Goal: Task Accomplishment & Management: Manage account settings

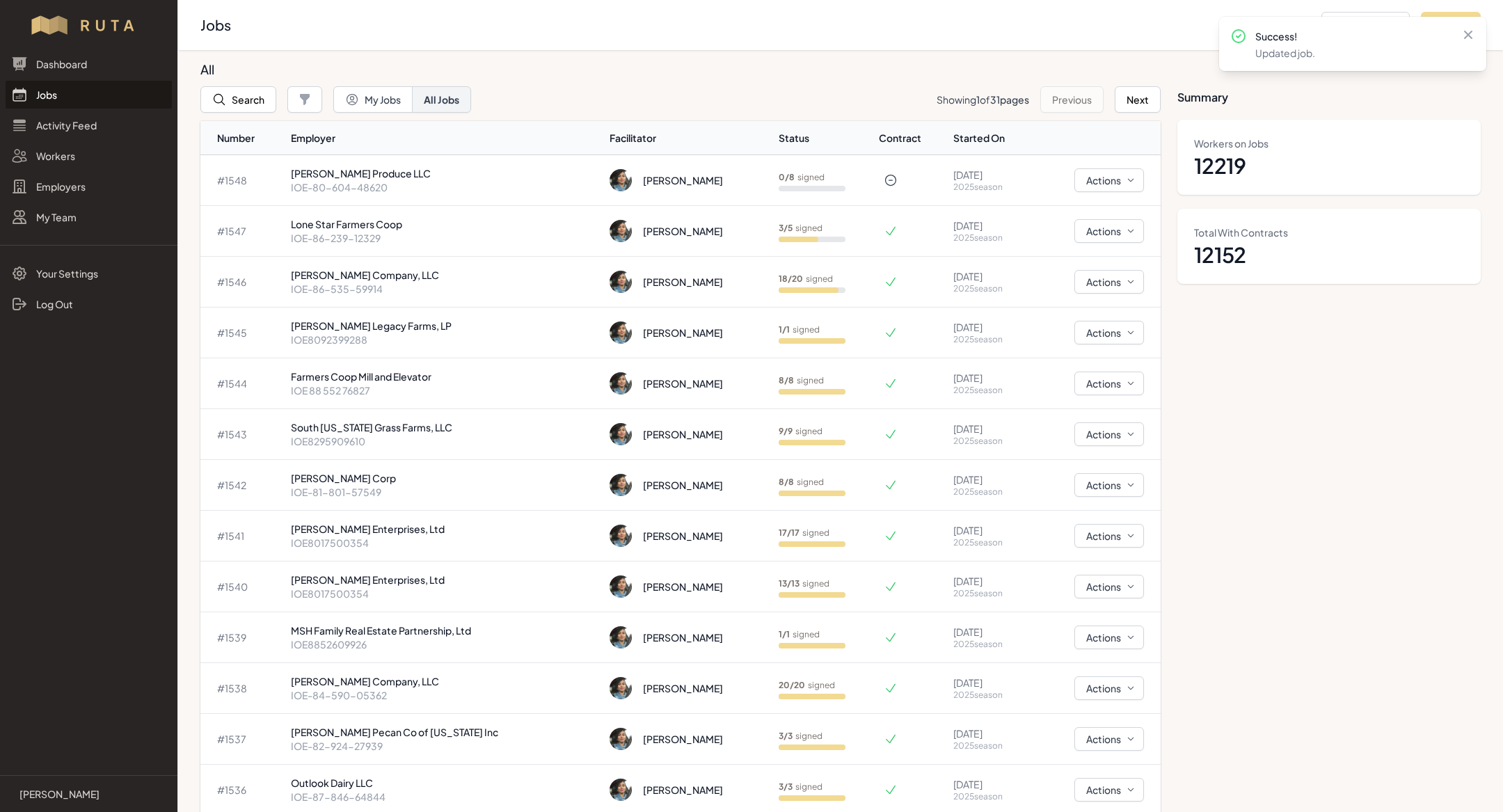
click at [82, 94] on link "Jobs" at bounding box center [89, 94] width 166 height 28
click at [382, 296] on td "[PERSON_NAME] Company, LLC IOE-86-535-59914" at bounding box center [444, 281] width 319 height 51
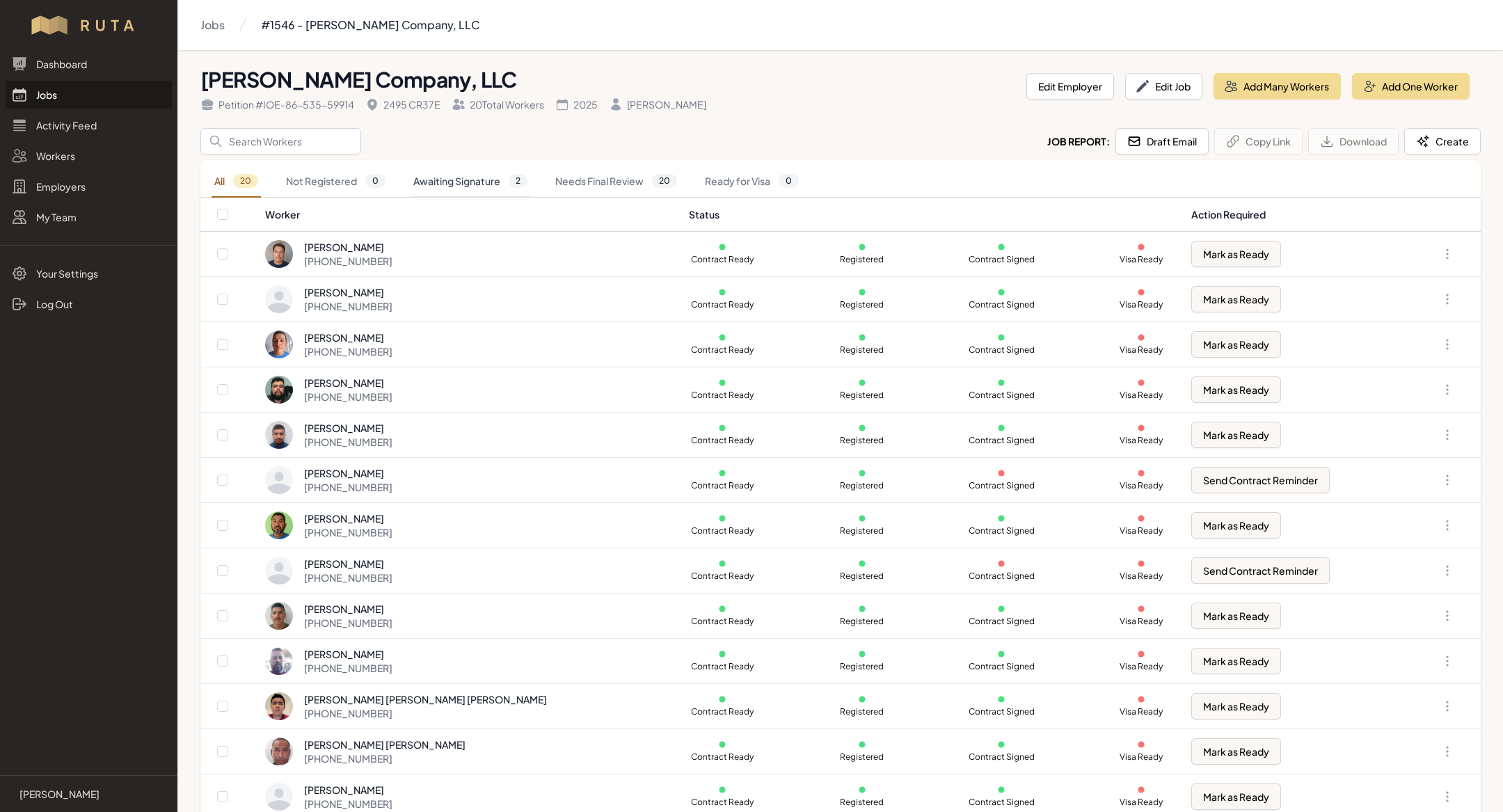
click at [456, 176] on link "Awaiting Signature 2" at bounding box center [471, 181] width 120 height 32
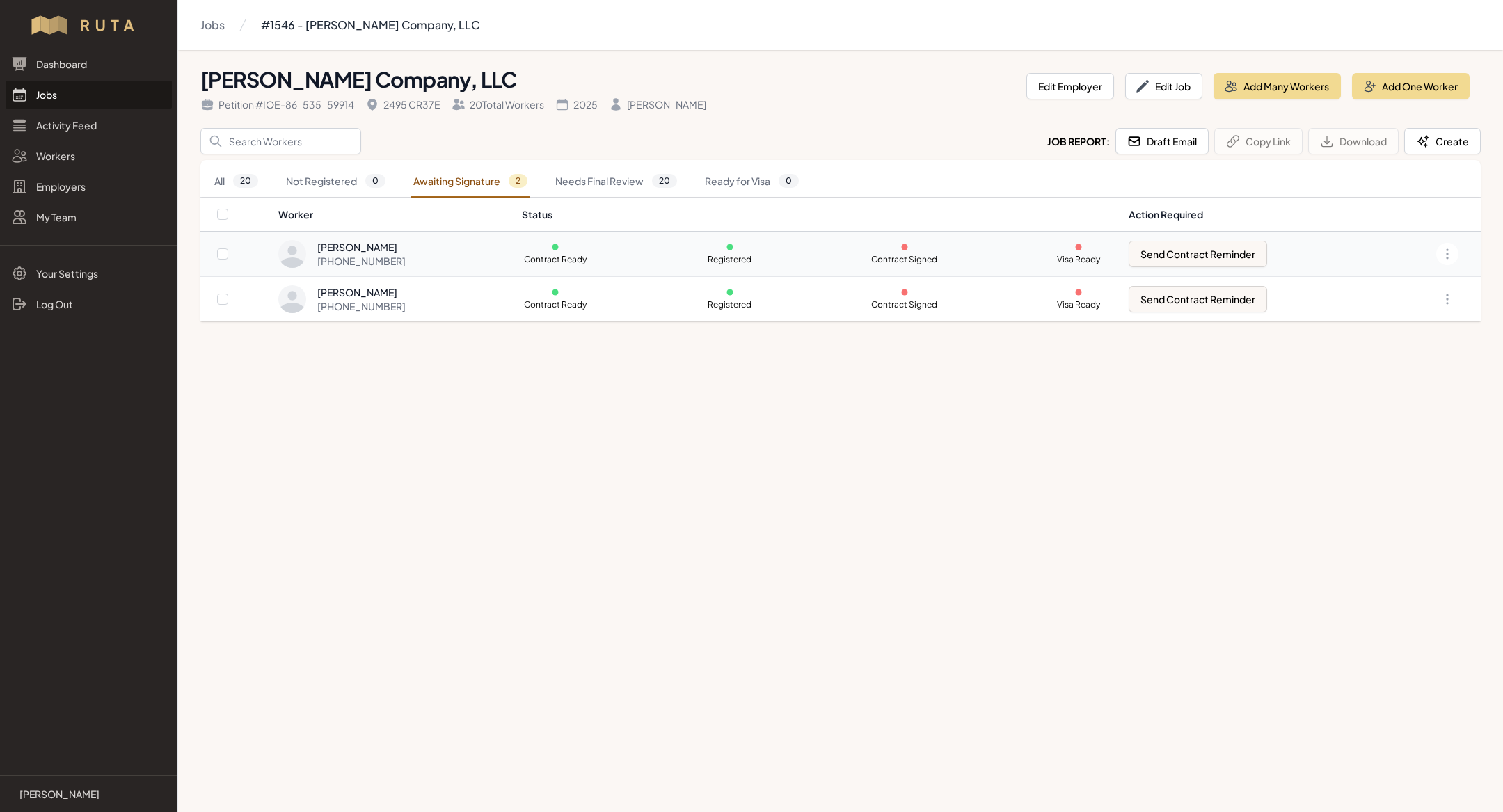
click at [391, 254] on div "[PHONE_NUMBER]" at bounding box center [361, 261] width 89 height 14
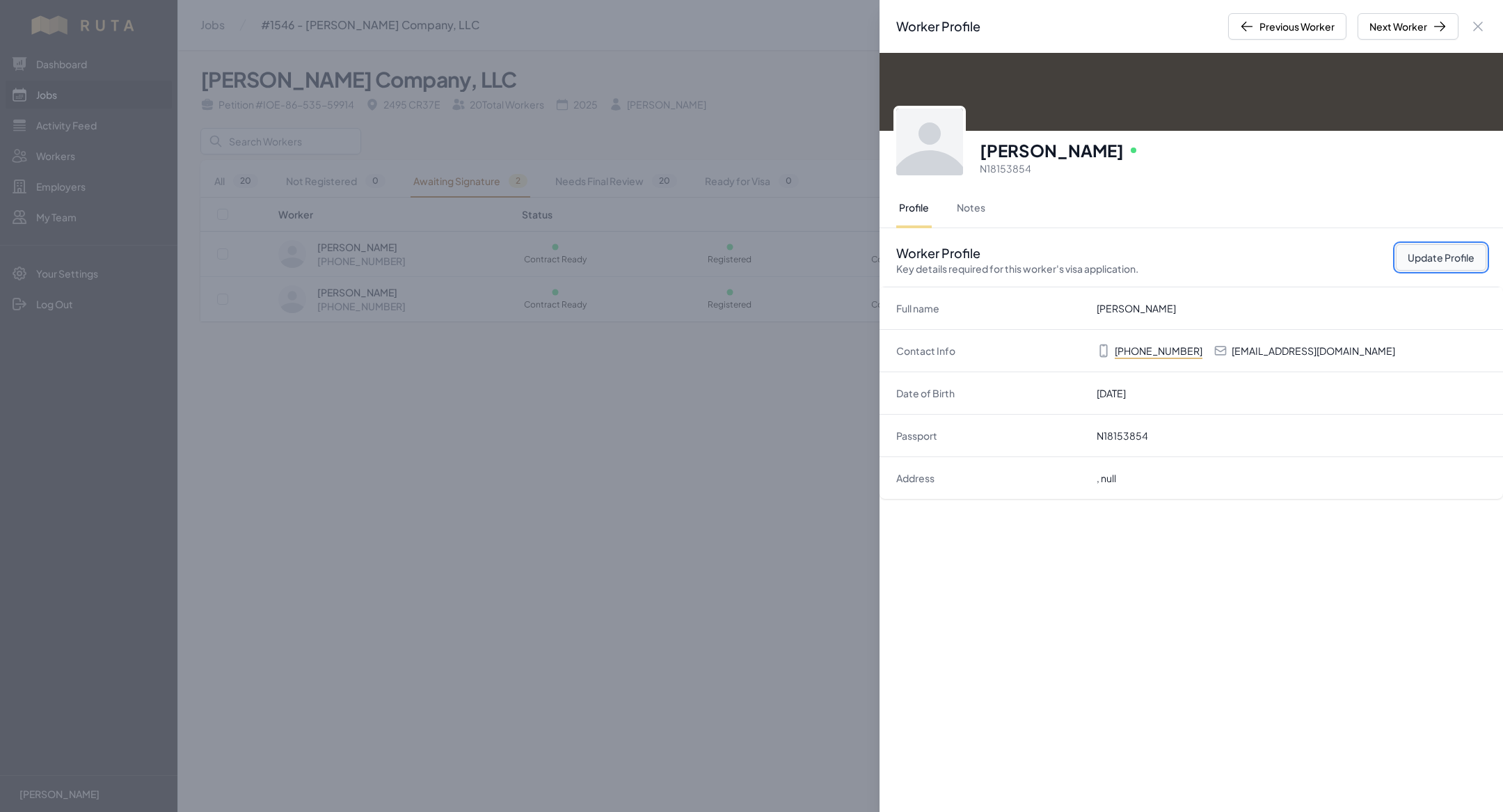
click at [1433, 249] on button "Update Profile" at bounding box center [1441, 257] width 91 height 26
select select "US"
select select "H-2B"
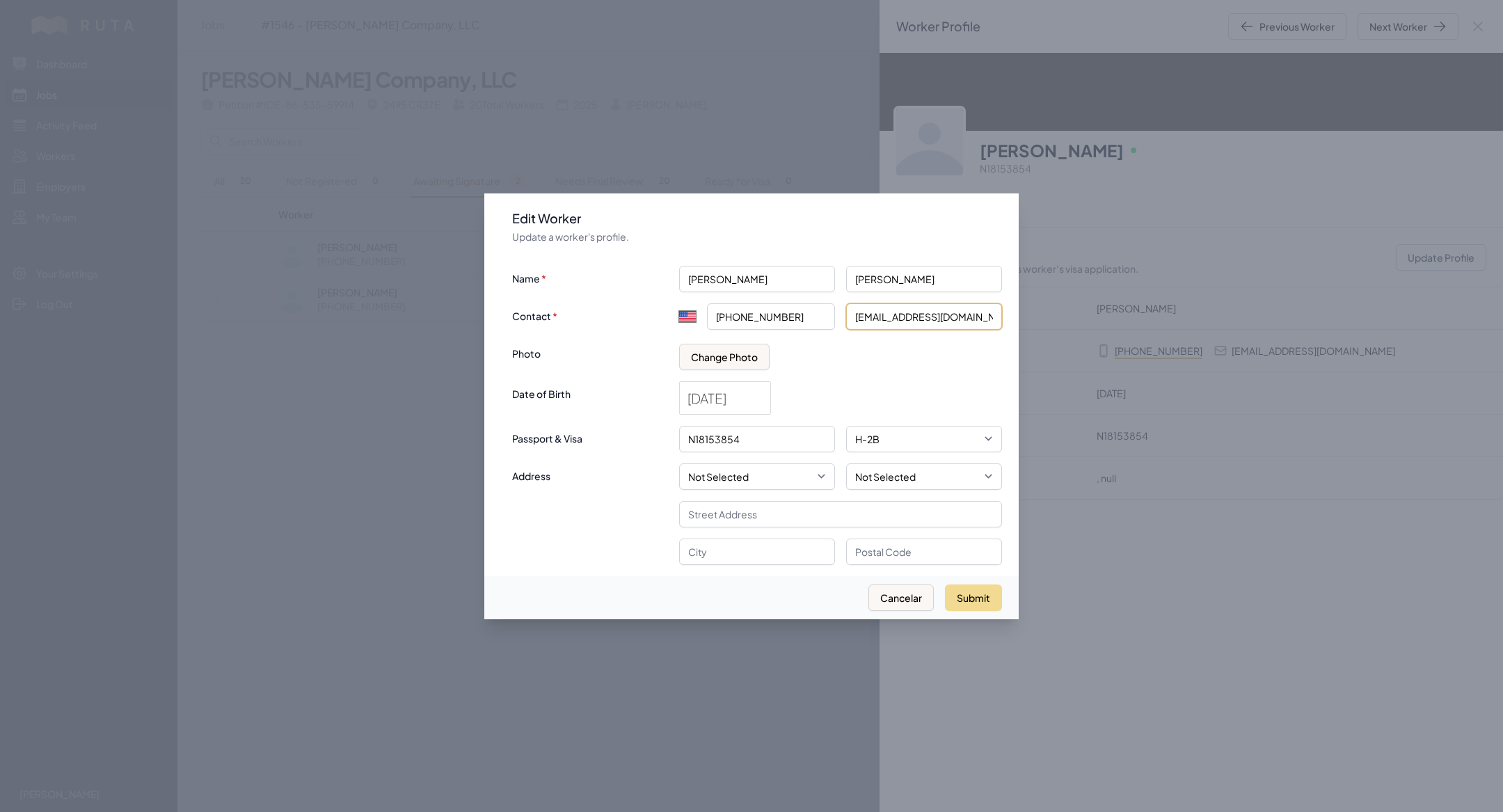
click at [934, 314] on input "[EMAIL_ADDRESS][DOMAIN_NAME]" at bounding box center [924, 316] width 156 height 26
type input "[EMAIL_ADDRESS][DOMAIN_NAME]"
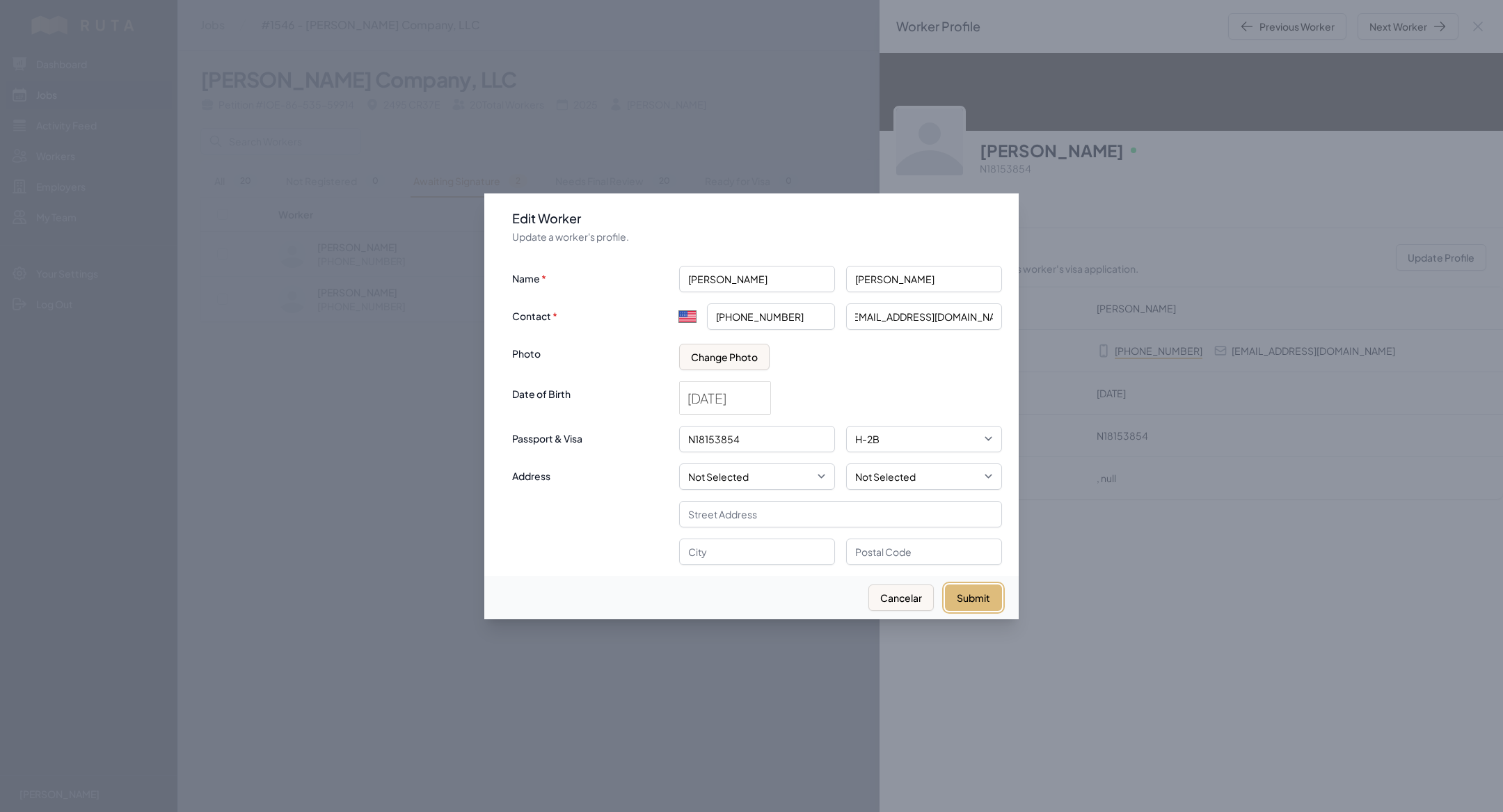
click at [966, 593] on button "Submit" at bounding box center [974, 597] width 57 height 26
select select "MX"
type input "+52"
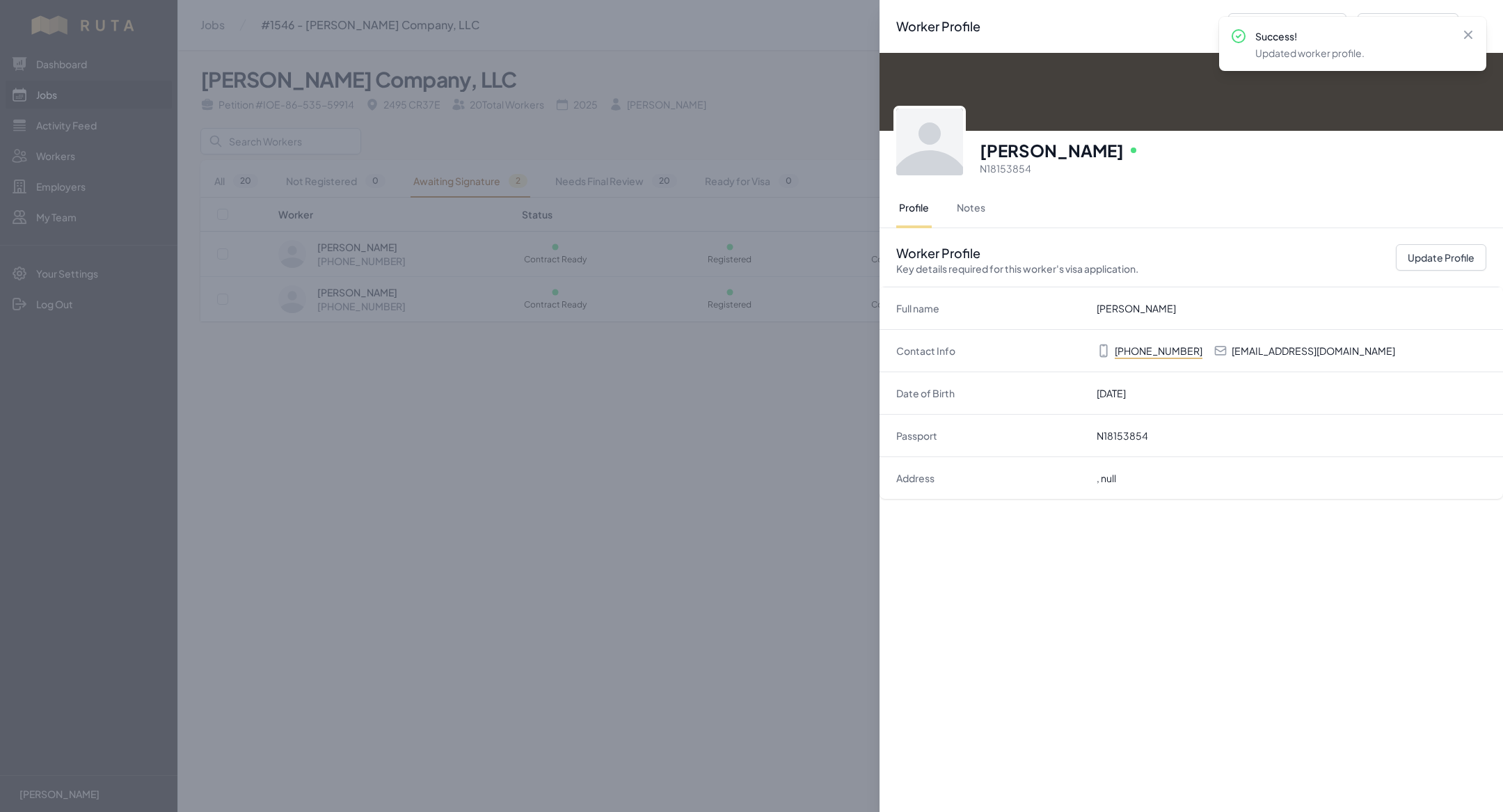
click at [714, 578] on div "Worker Profile Previous Worker Next Worker Close panel [PERSON_NAME] Online N18…" at bounding box center [752, 406] width 1503 height 812
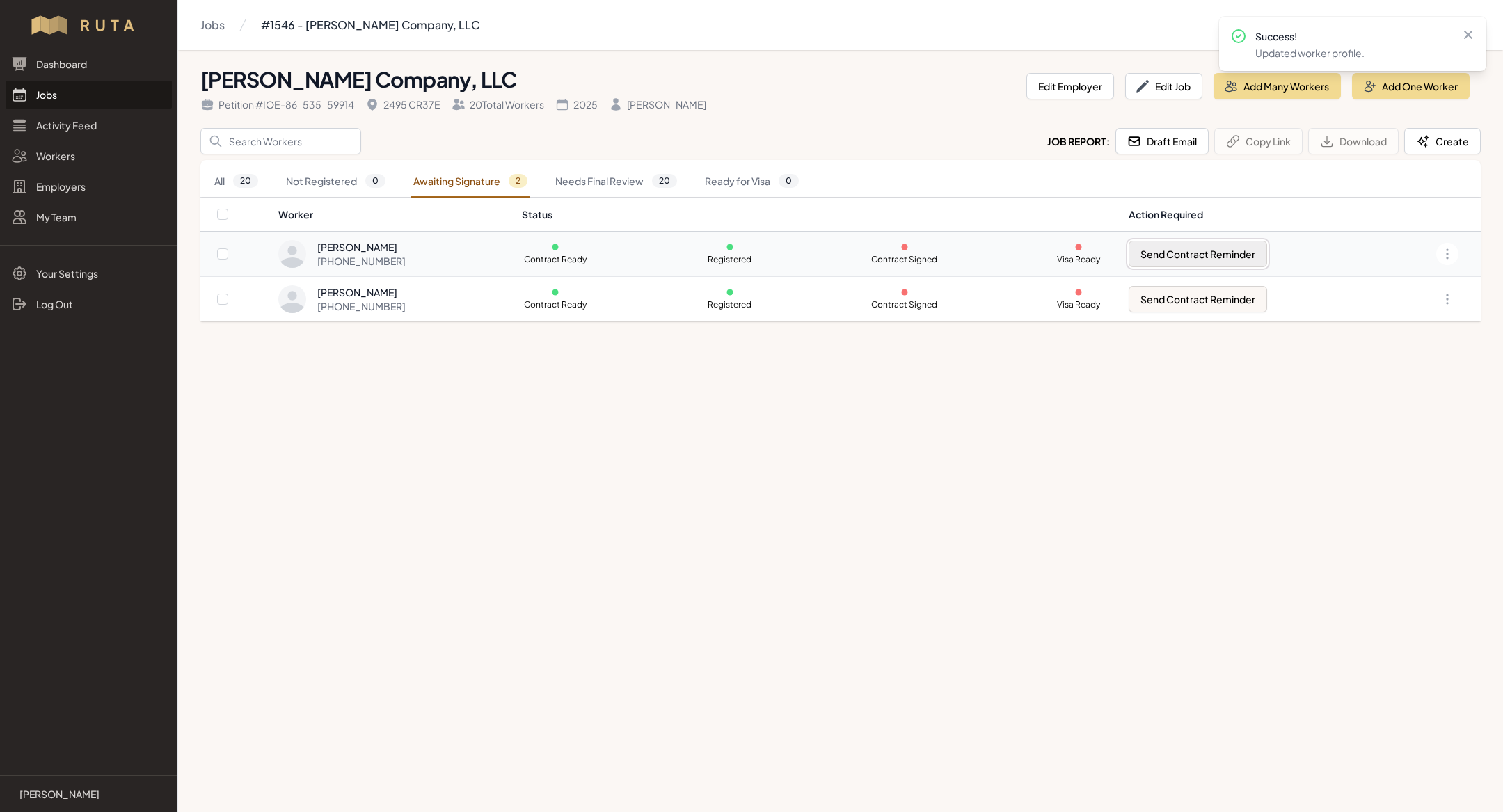
click at [1250, 256] on button "Send Contract Reminder" at bounding box center [1198, 254] width 139 height 26
checkbox input "true"
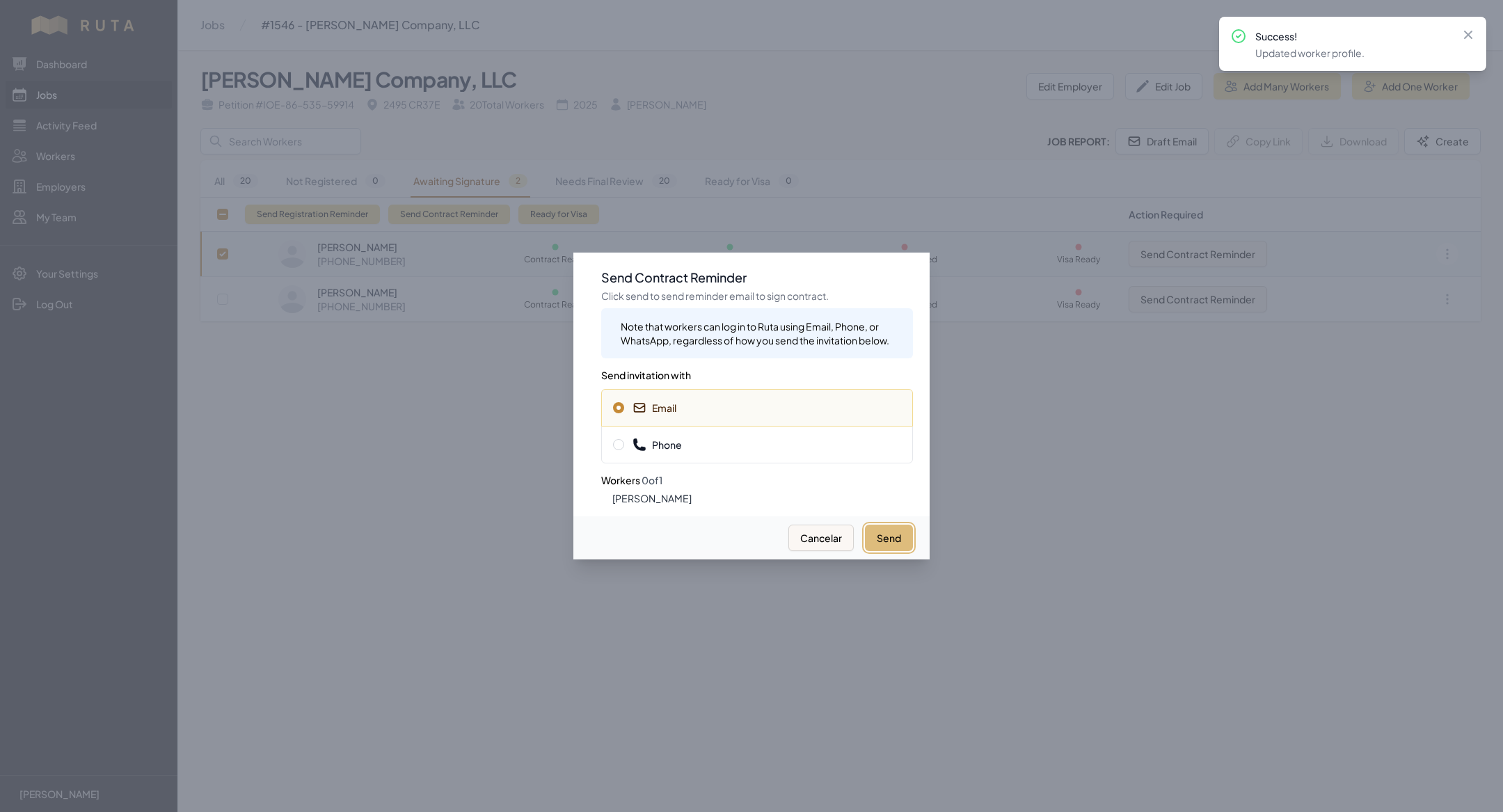
click at [887, 549] on button "Send" at bounding box center [889, 537] width 48 height 26
click at [391, 570] on div at bounding box center [752, 406] width 1503 height 812
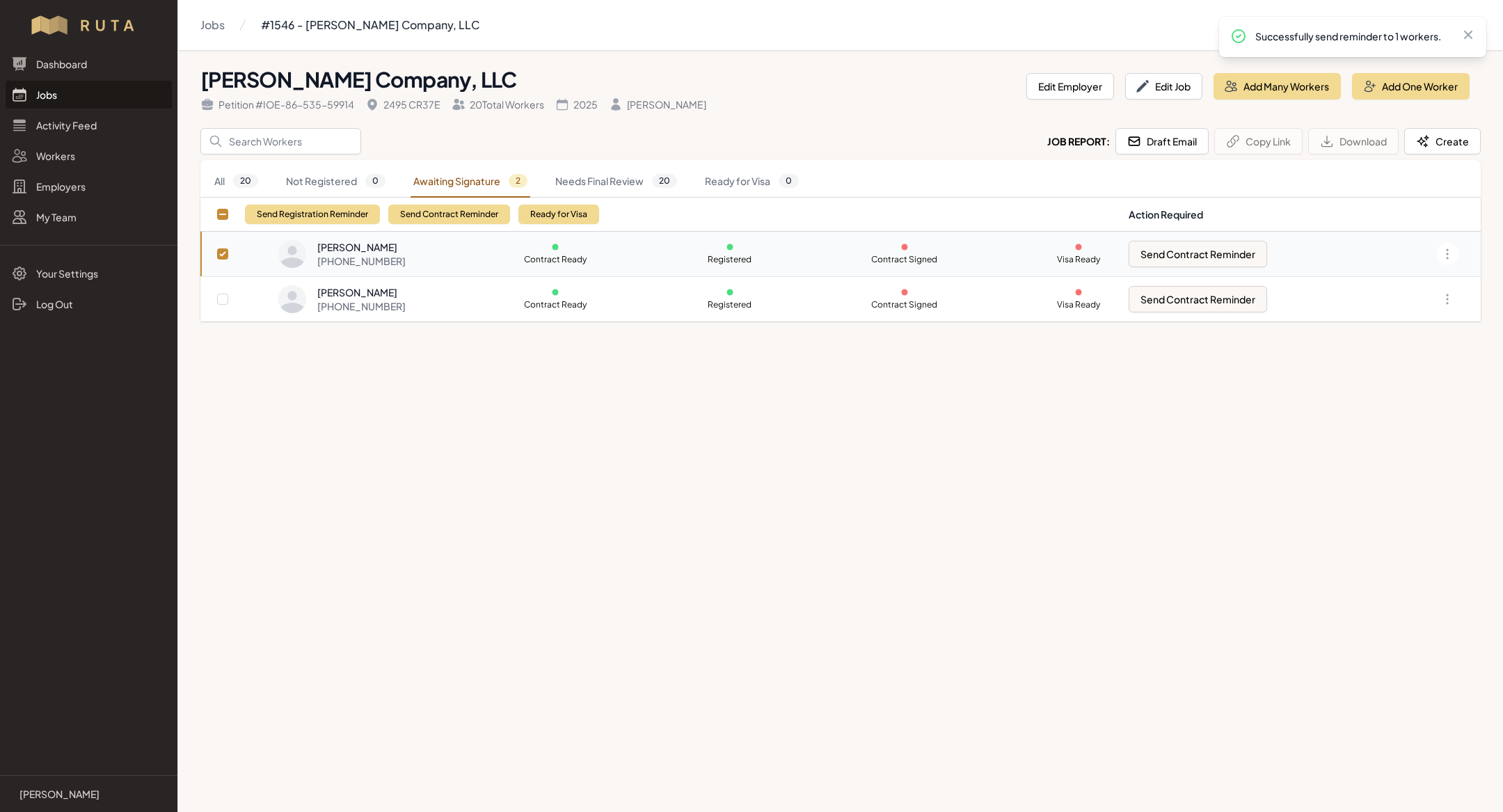
click at [81, 96] on link "Jobs" at bounding box center [89, 94] width 166 height 28
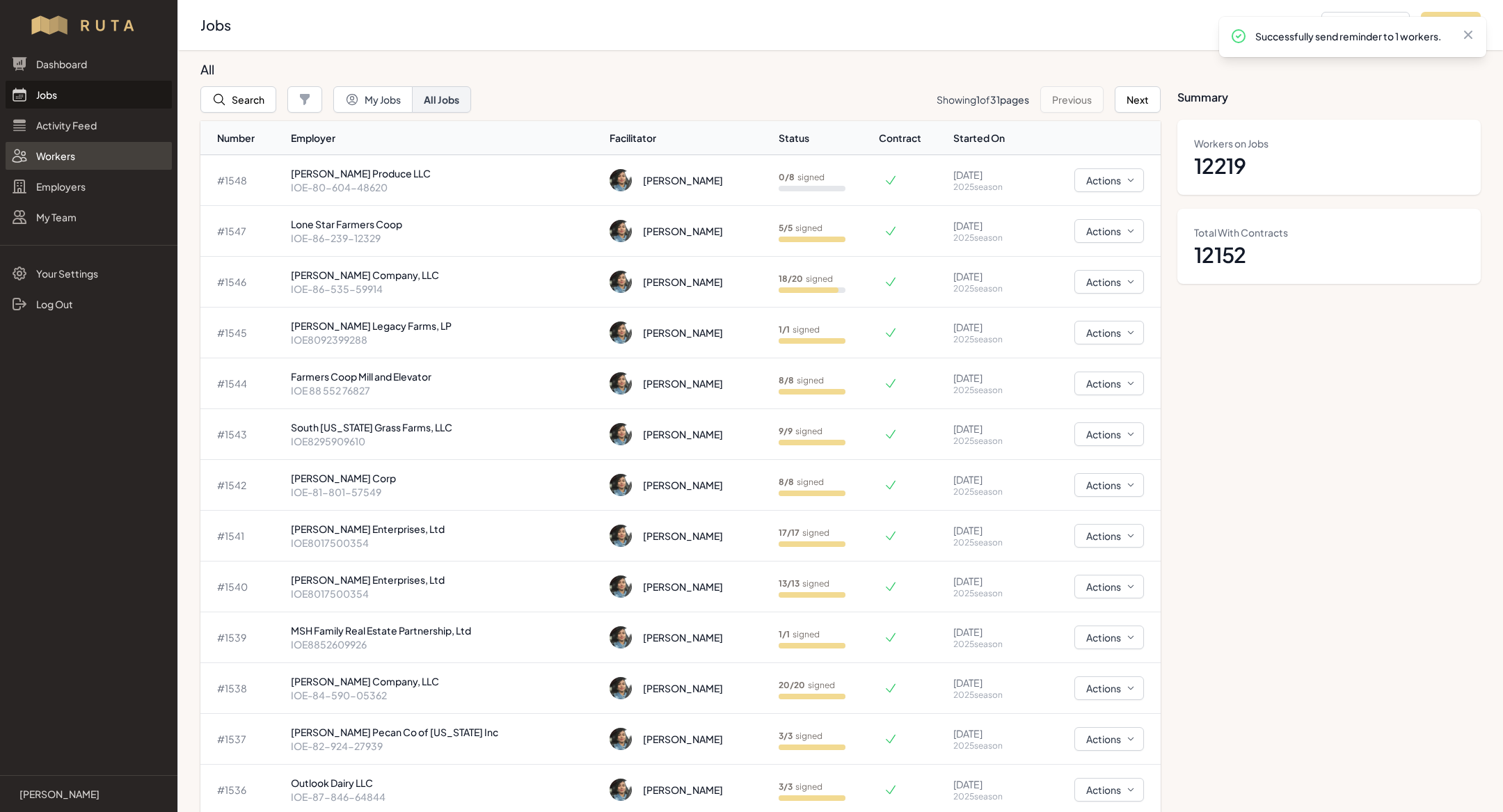
click at [78, 153] on link "Workers" at bounding box center [89, 156] width 166 height 28
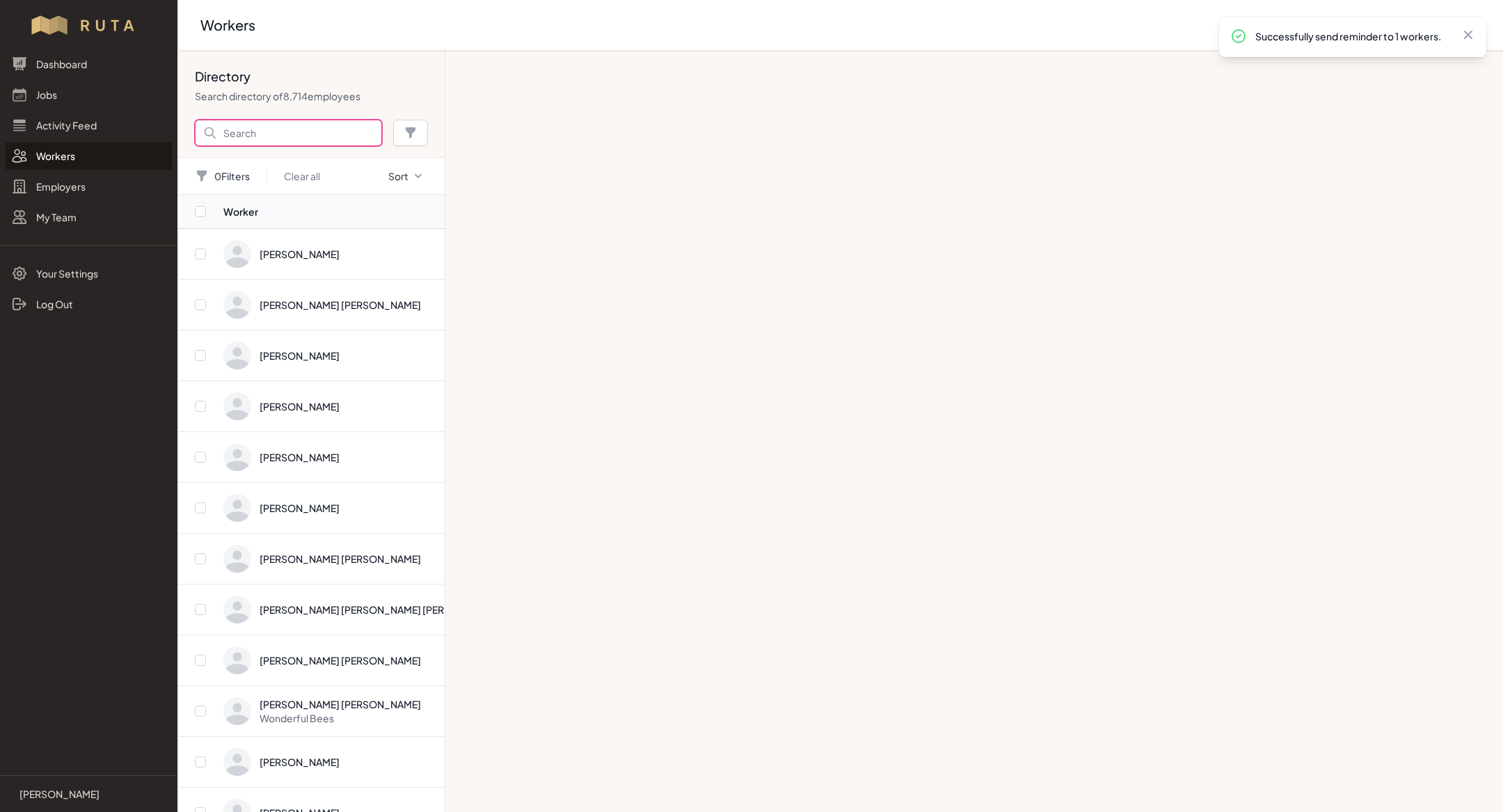
click at [253, 133] on input "Search" at bounding box center [289, 133] width 187 height 26
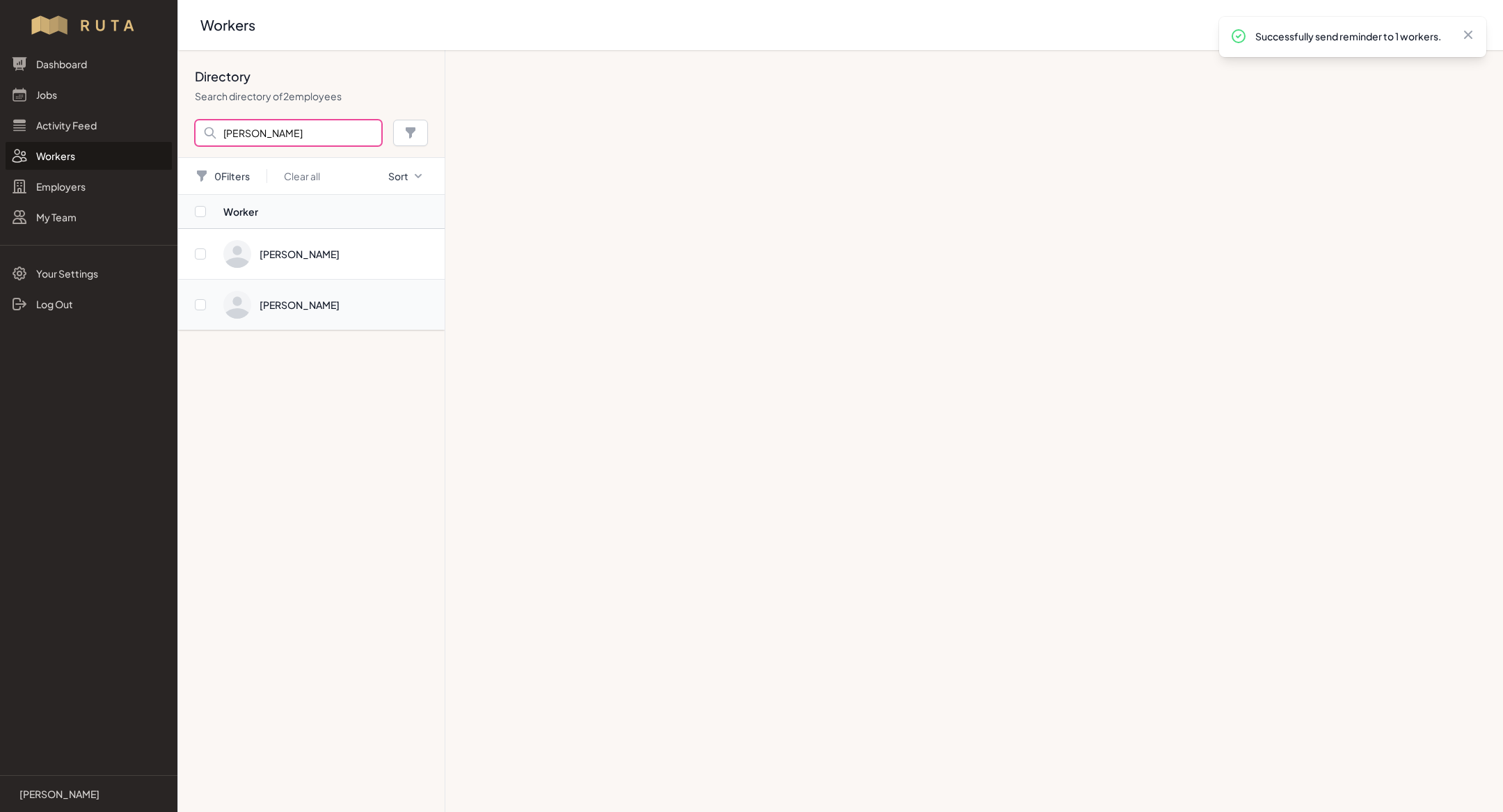
type input "[PERSON_NAME]"
click at [323, 310] on span "Directory" at bounding box center [330, 304] width 213 height 28
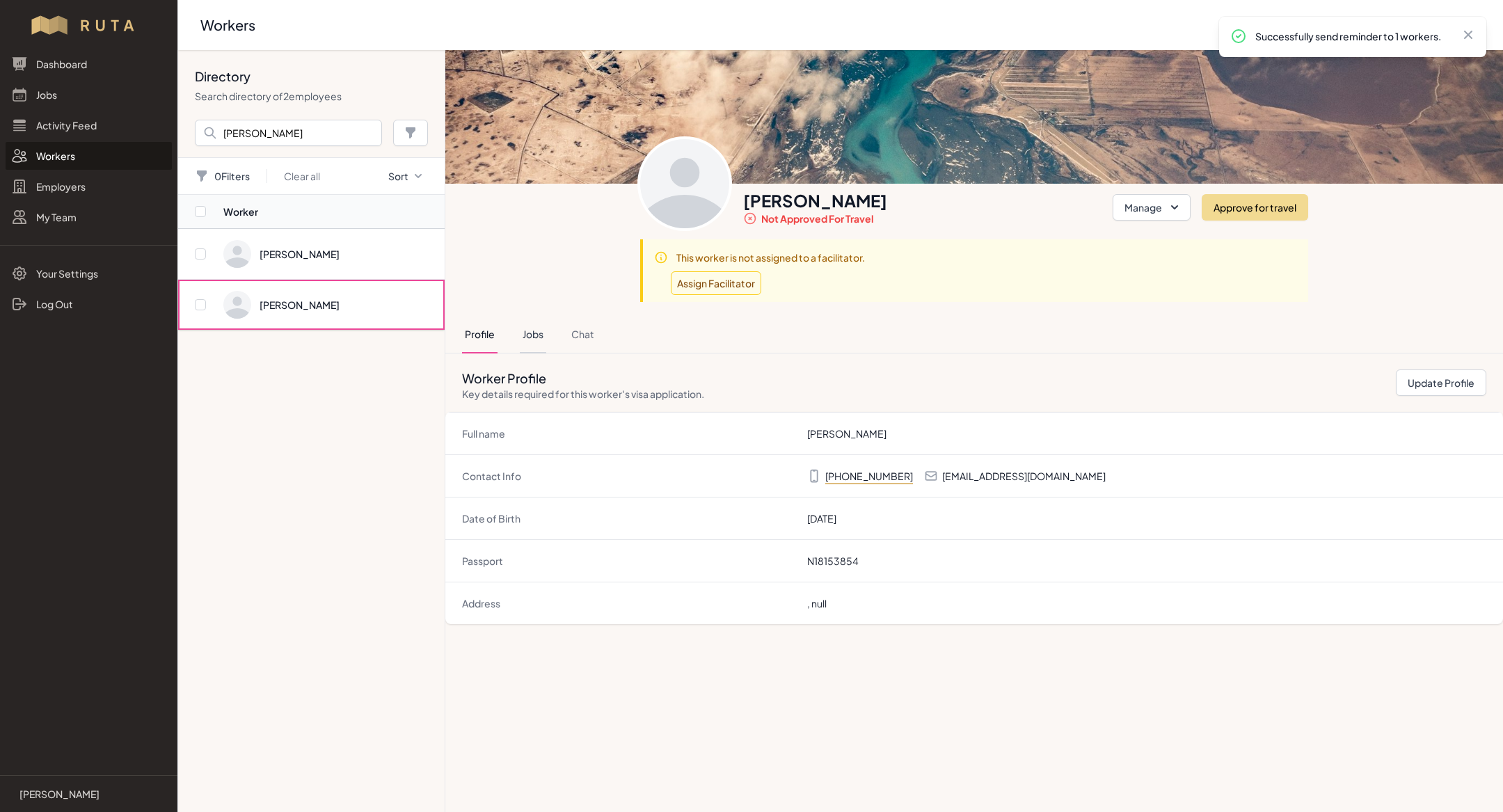
click at [535, 329] on button "Jobs" at bounding box center [533, 334] width 26 height 38
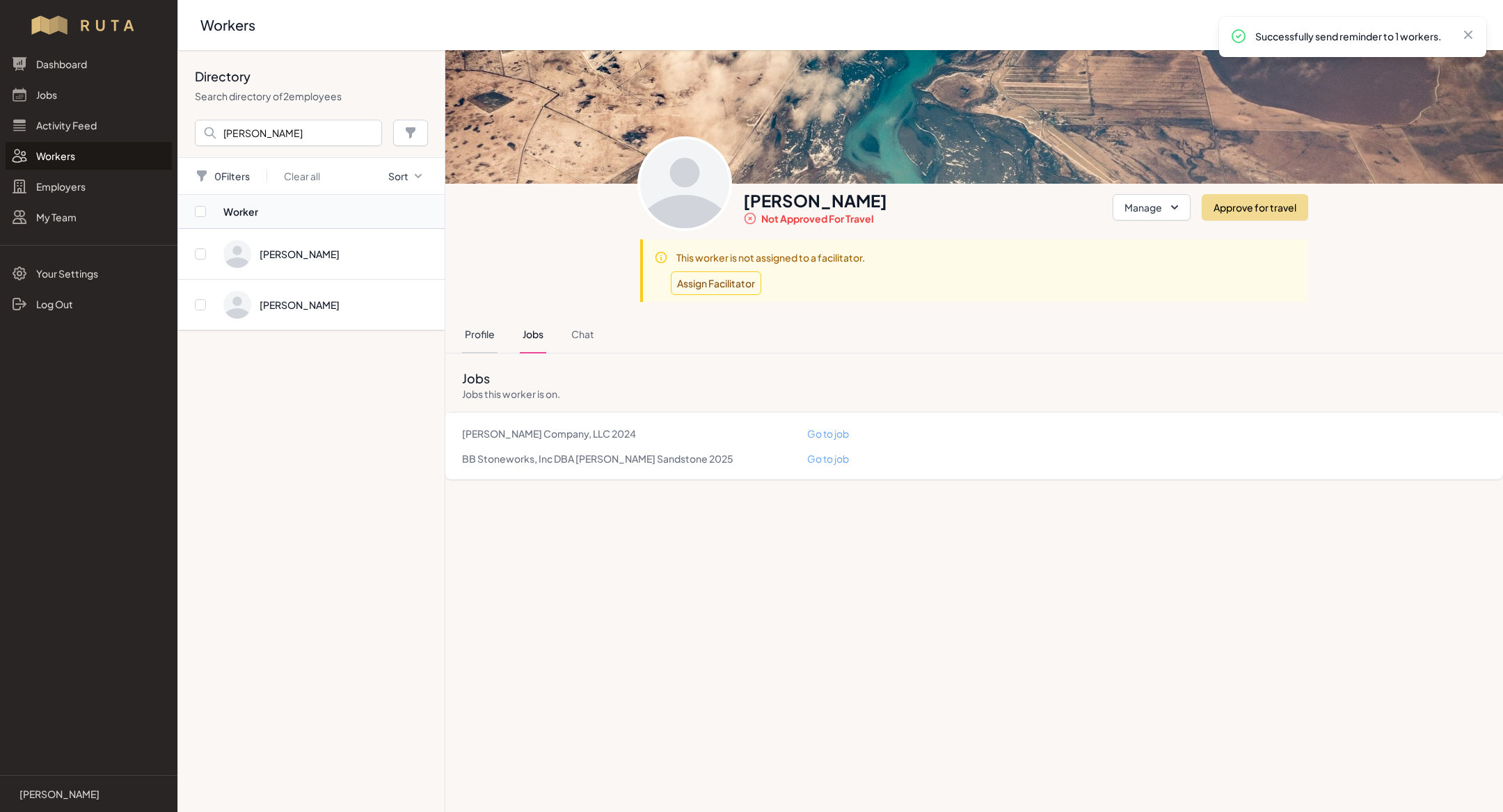
click at [489, 328] on button "Profile" at bounding box center [480, 334] width 36 height 38
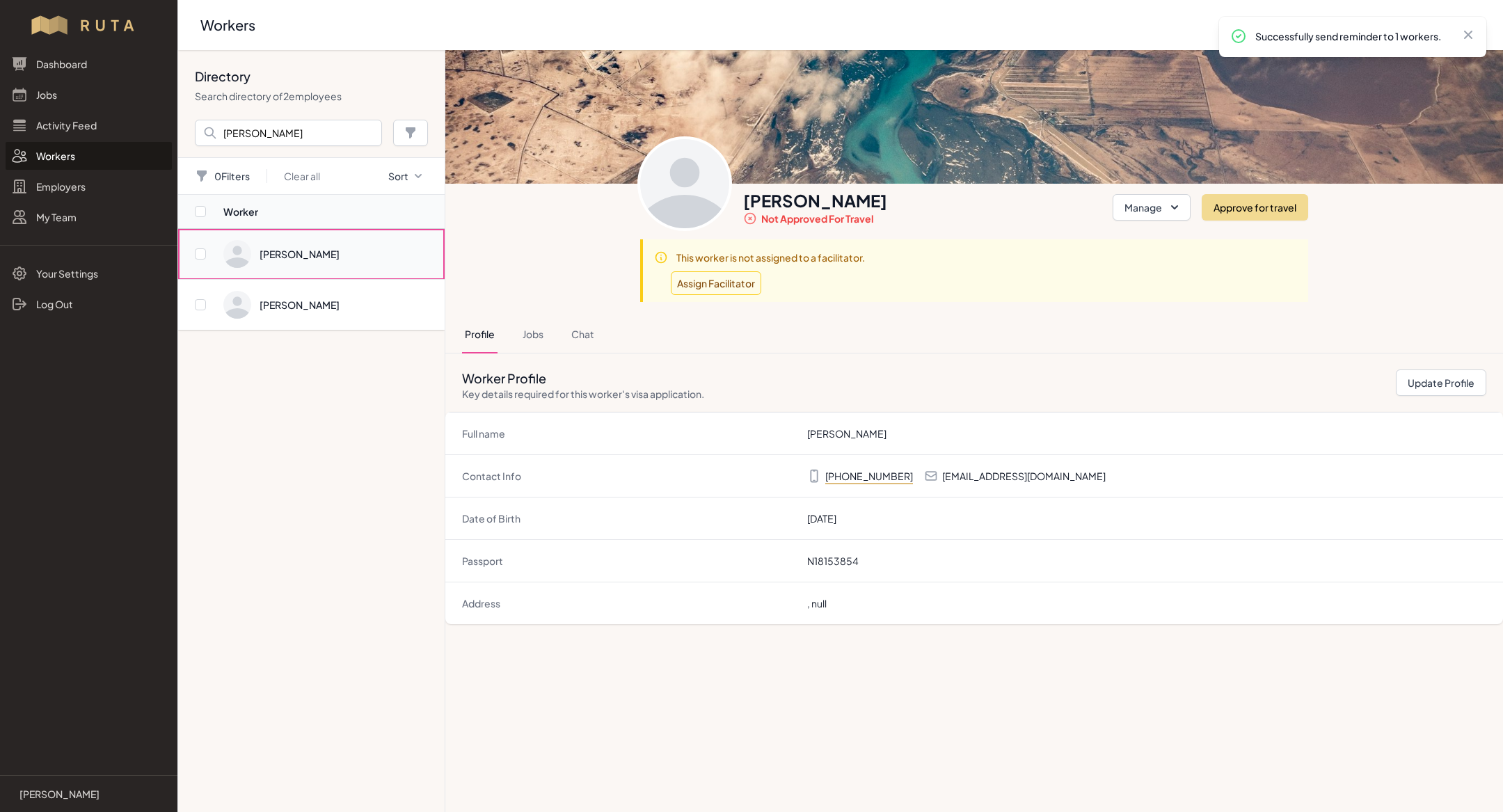
click at [317, 246] on span "Directory" at bounding box center [330, 254] width 213 height 28
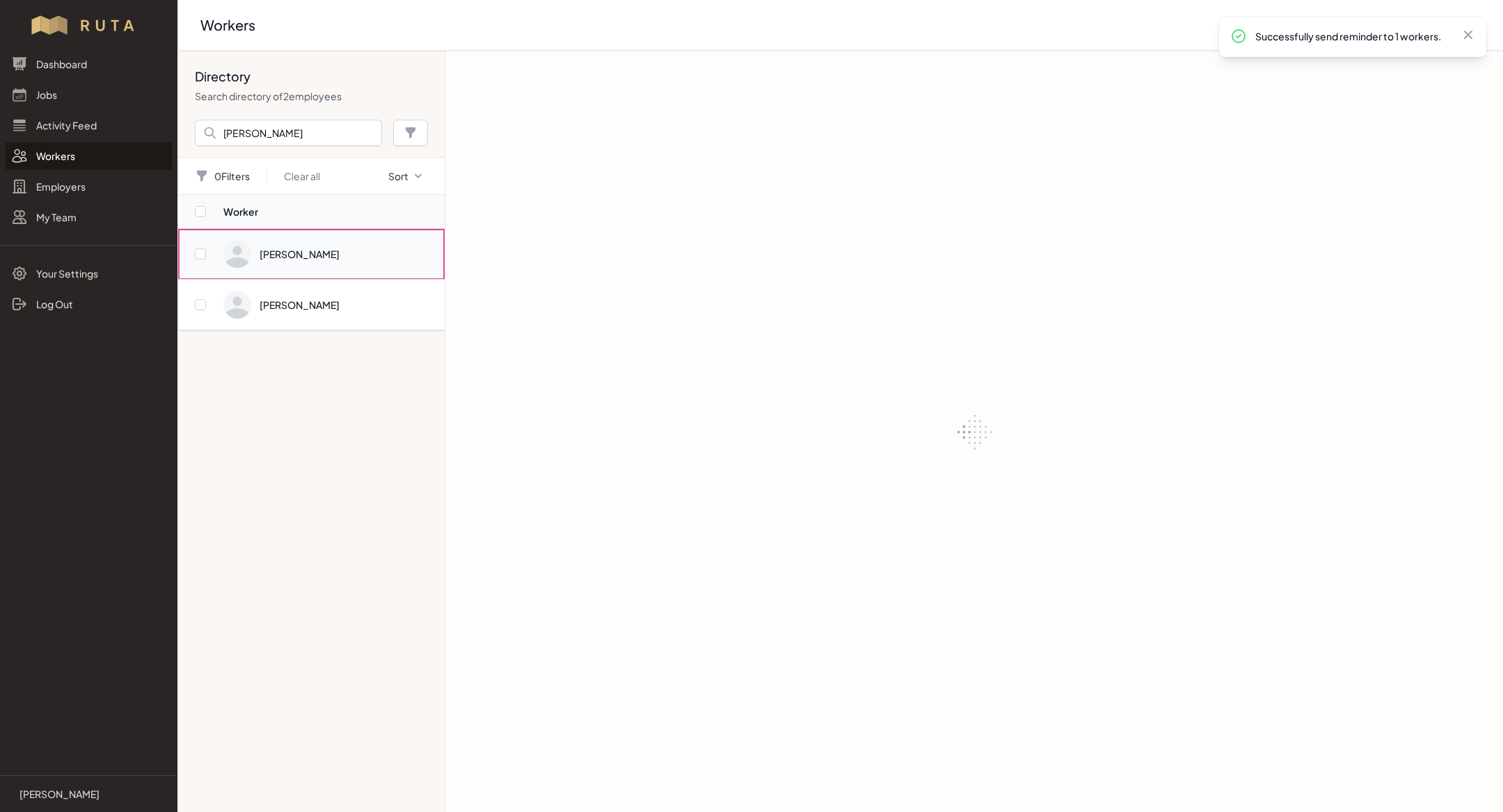
checkbox input "false"
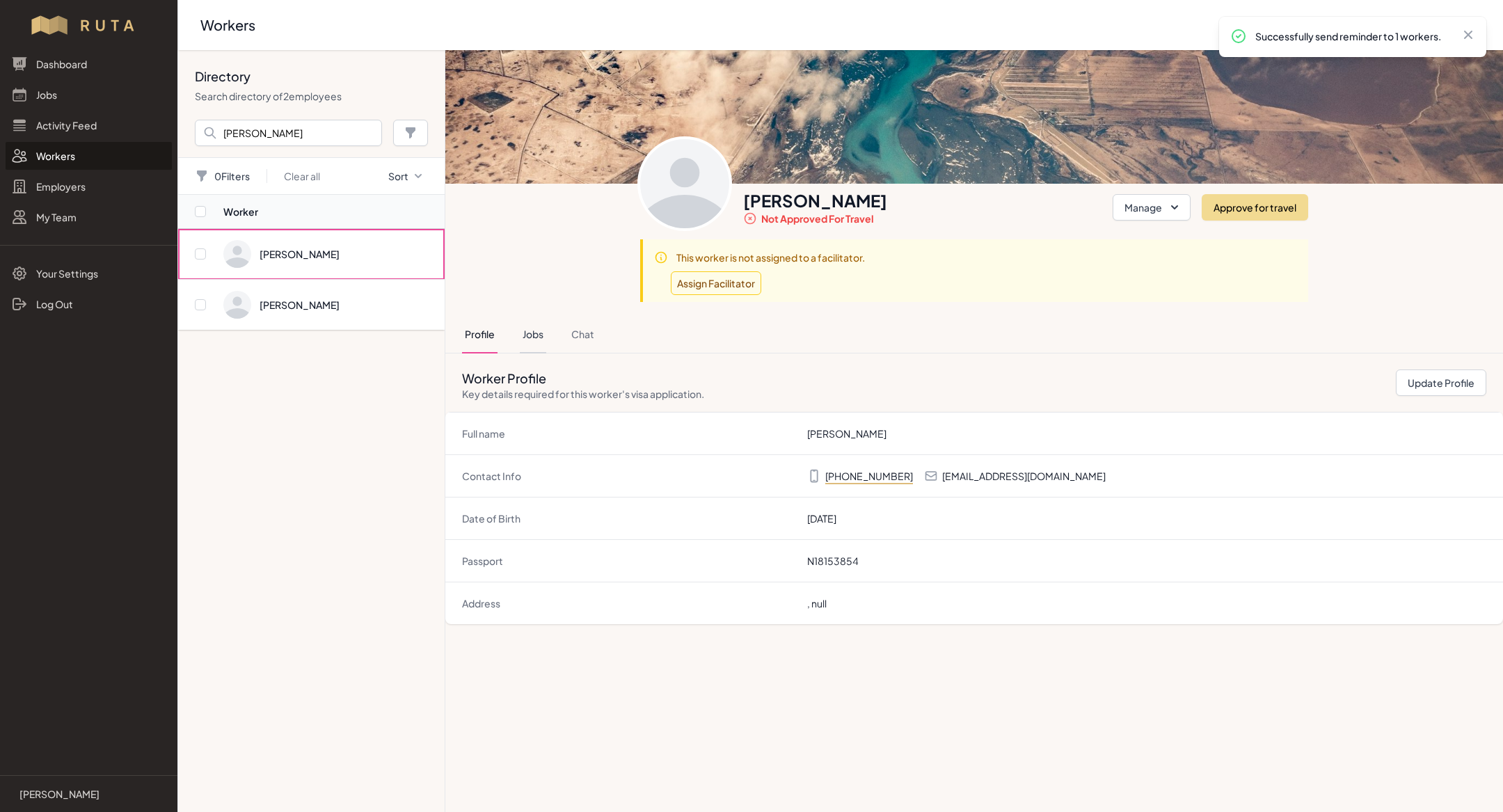
click at [532, 318] on button "Jobs" at bounding box center [533, 334] width 26 height 38
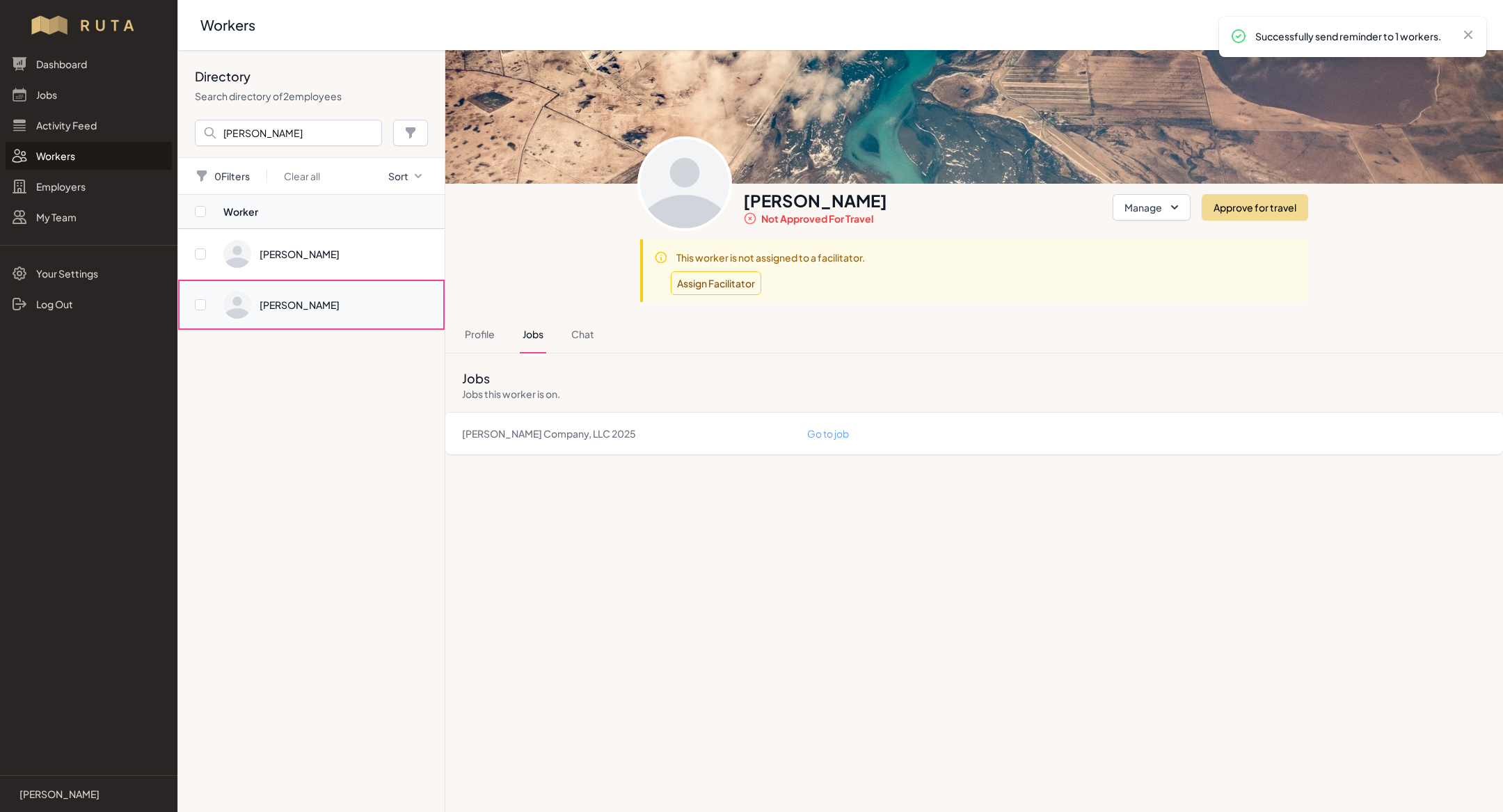
click at [318, 297] on span "Directory" at bounding box center [330, 304] width 213 height 28
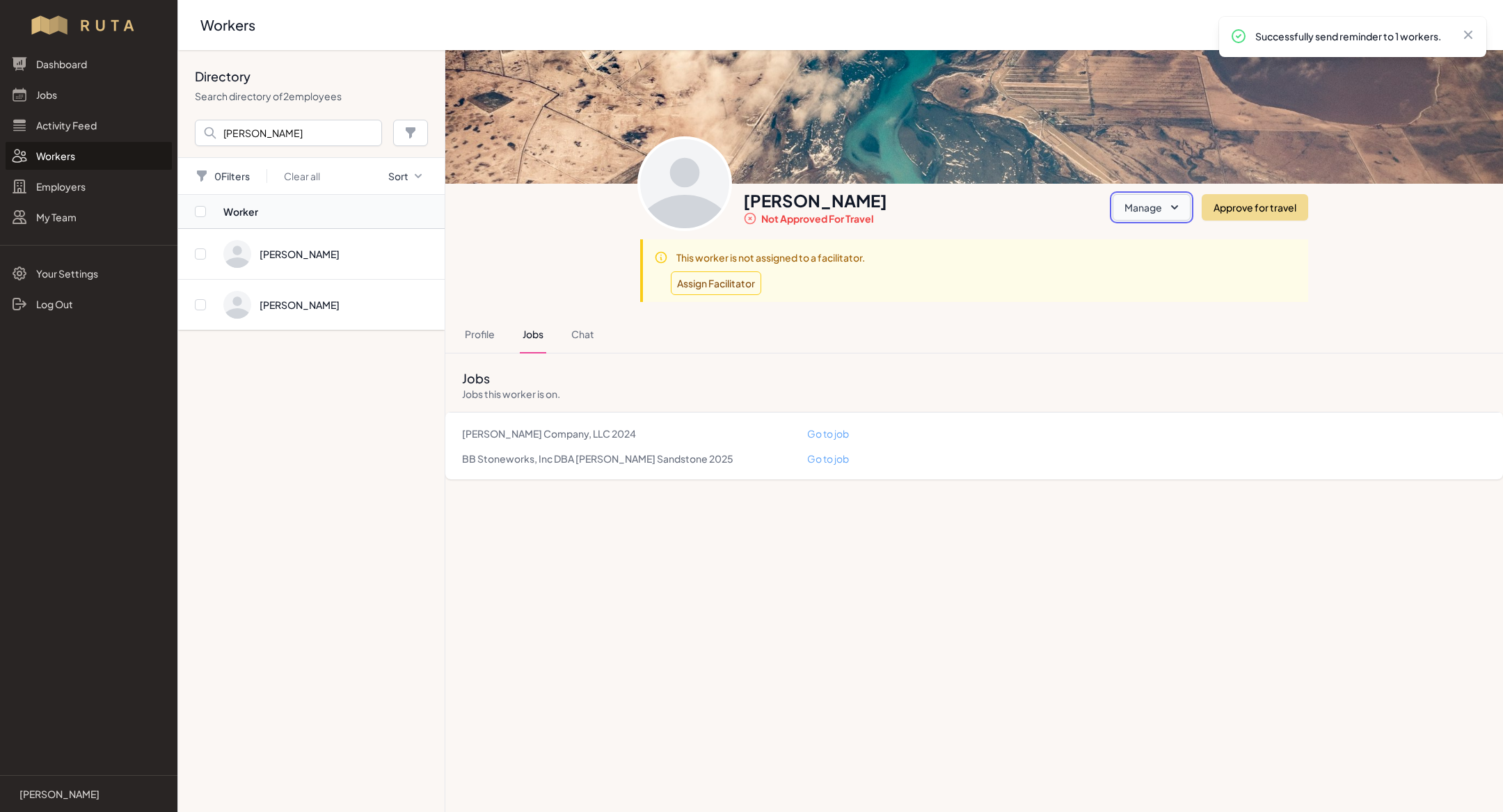
click at [1150, 210] on button "Manage" at bounding box center [1152, 207] width 78 height 26
click at [1102, 311] on link "Clear Identity" at bounding box center [1113, 316] width 156 height 25
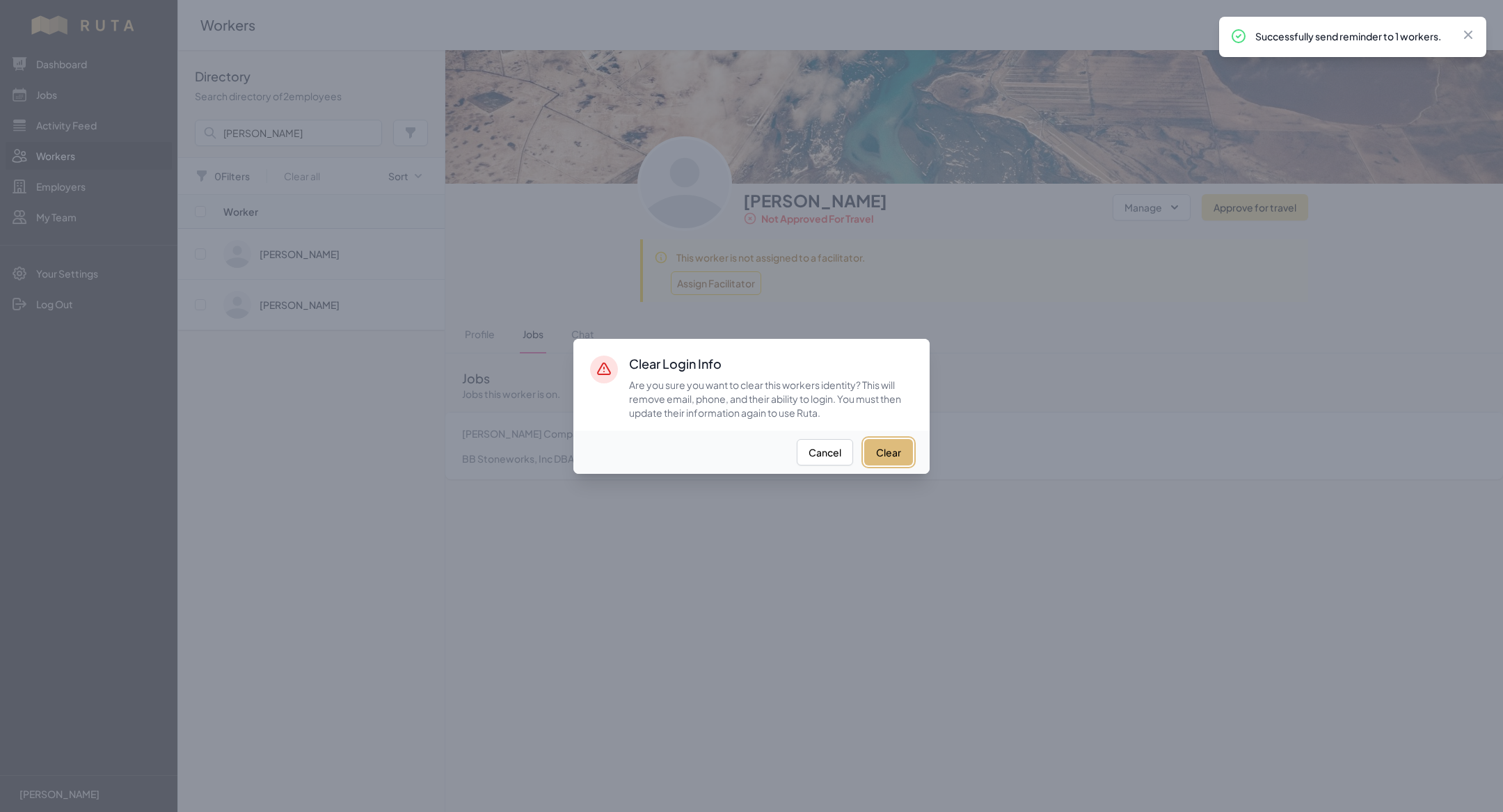
click at [891, 451] on button "Clear" at bounding box center [889, 452] width 49 height 26
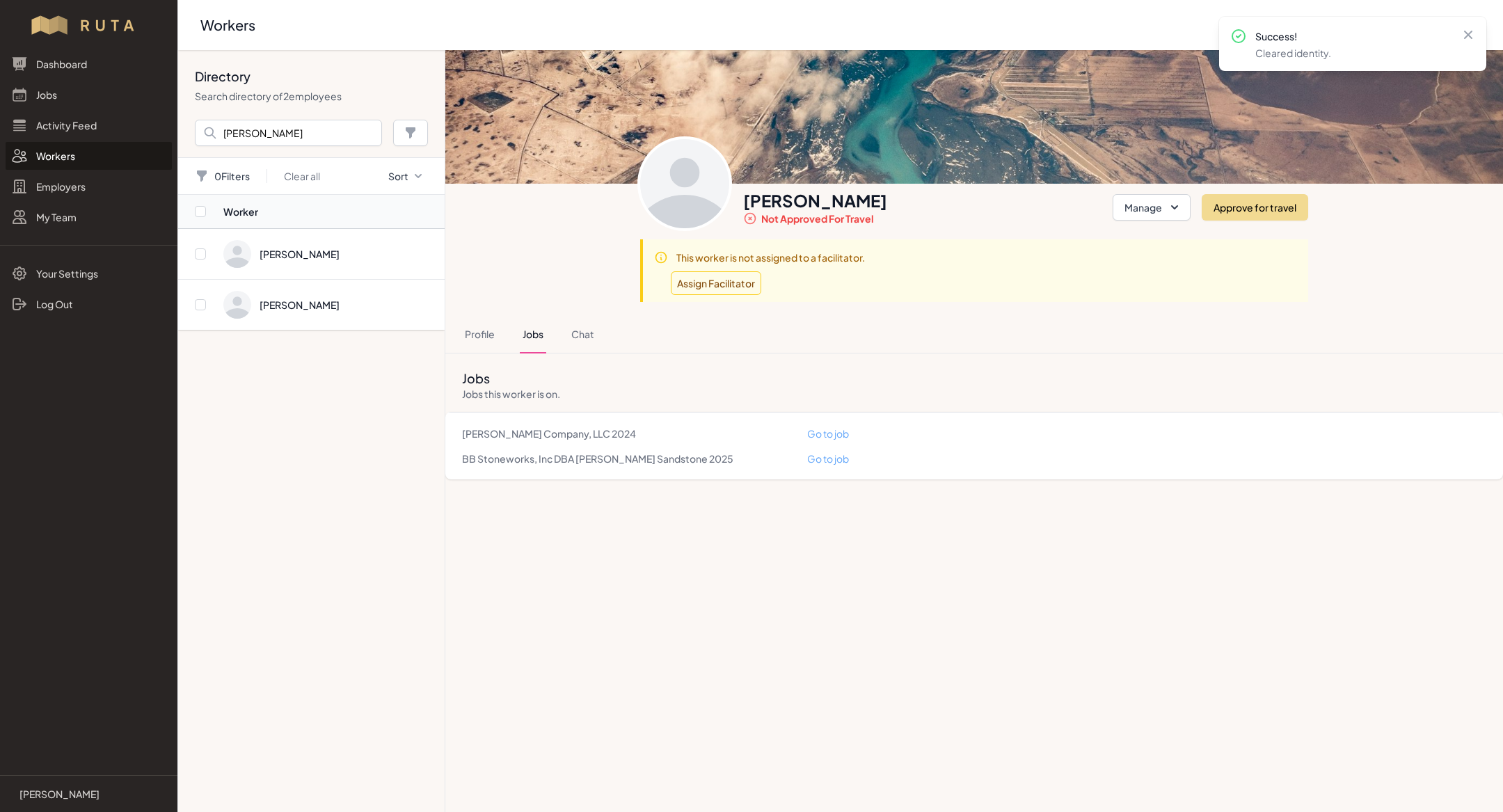
click at [871, 306] on article "[PERSON_NAME] Not approved for travel Manage Approve for travel [PERSON_NAME] T…" at bounding box center [974, 264] width 1058 height 429
click at [309, 249] on span "Directory" at bounding box center [330, 254] width 213 height 28
click at [838, 431] on link "Go to job" at bounding box center [828, 433] width 41 height 13
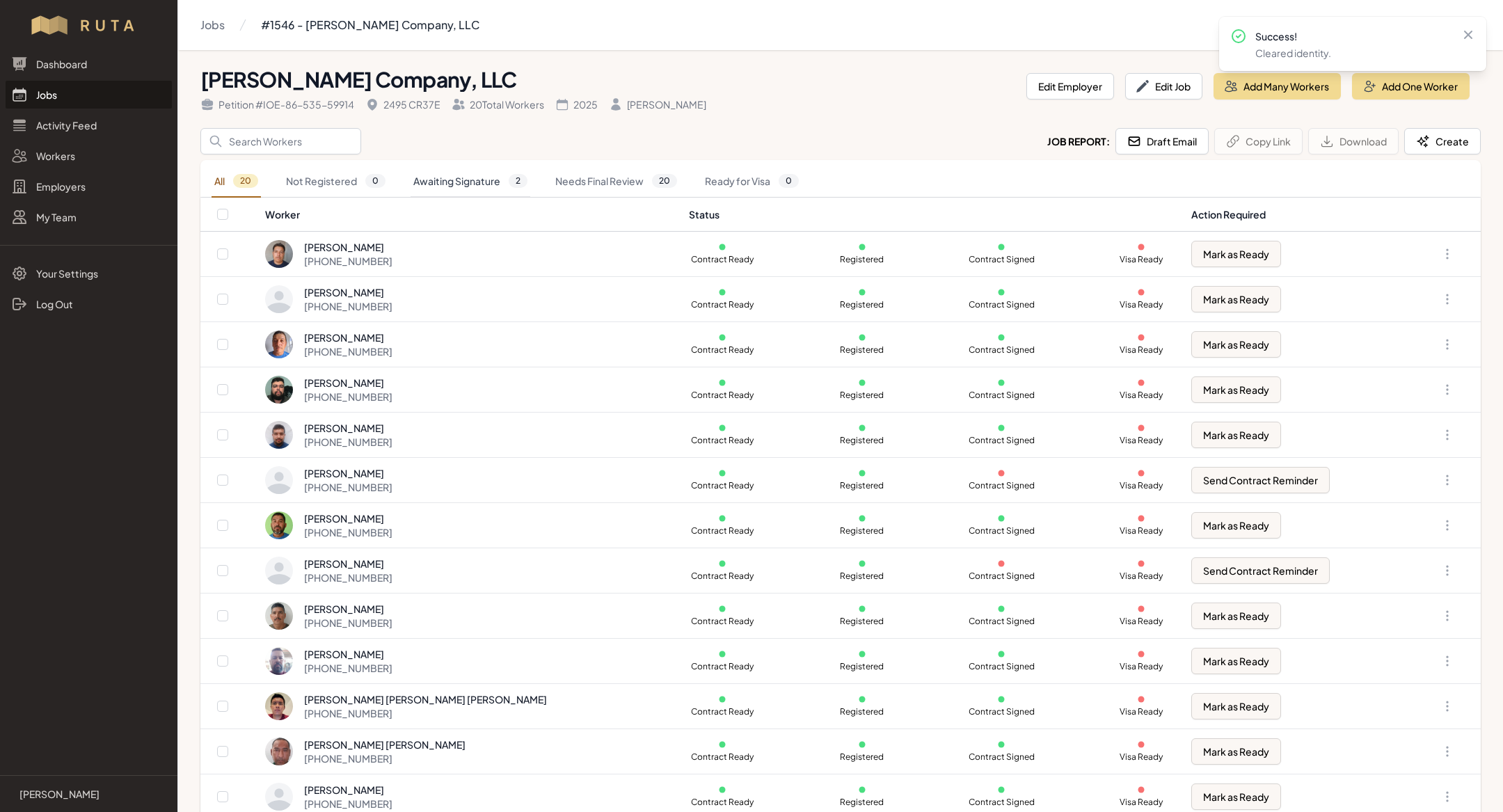
click at [438, 171] on link "Awaiting Signature 2" at bounding box center [471, 181] width 120 height 32
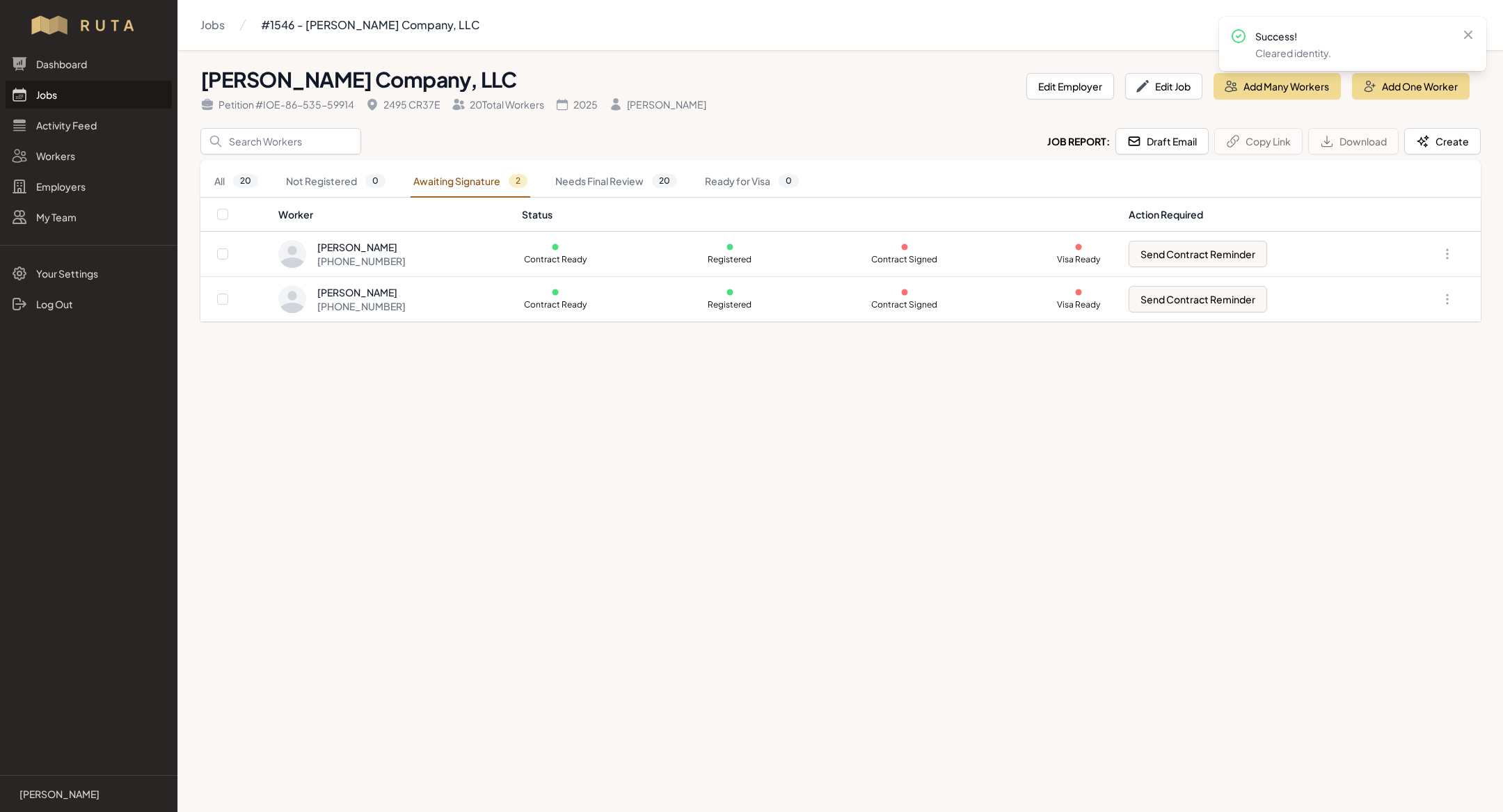
click at [114, 96] on link "Jobs" at bounding box center [89, 94] width 166 height 28
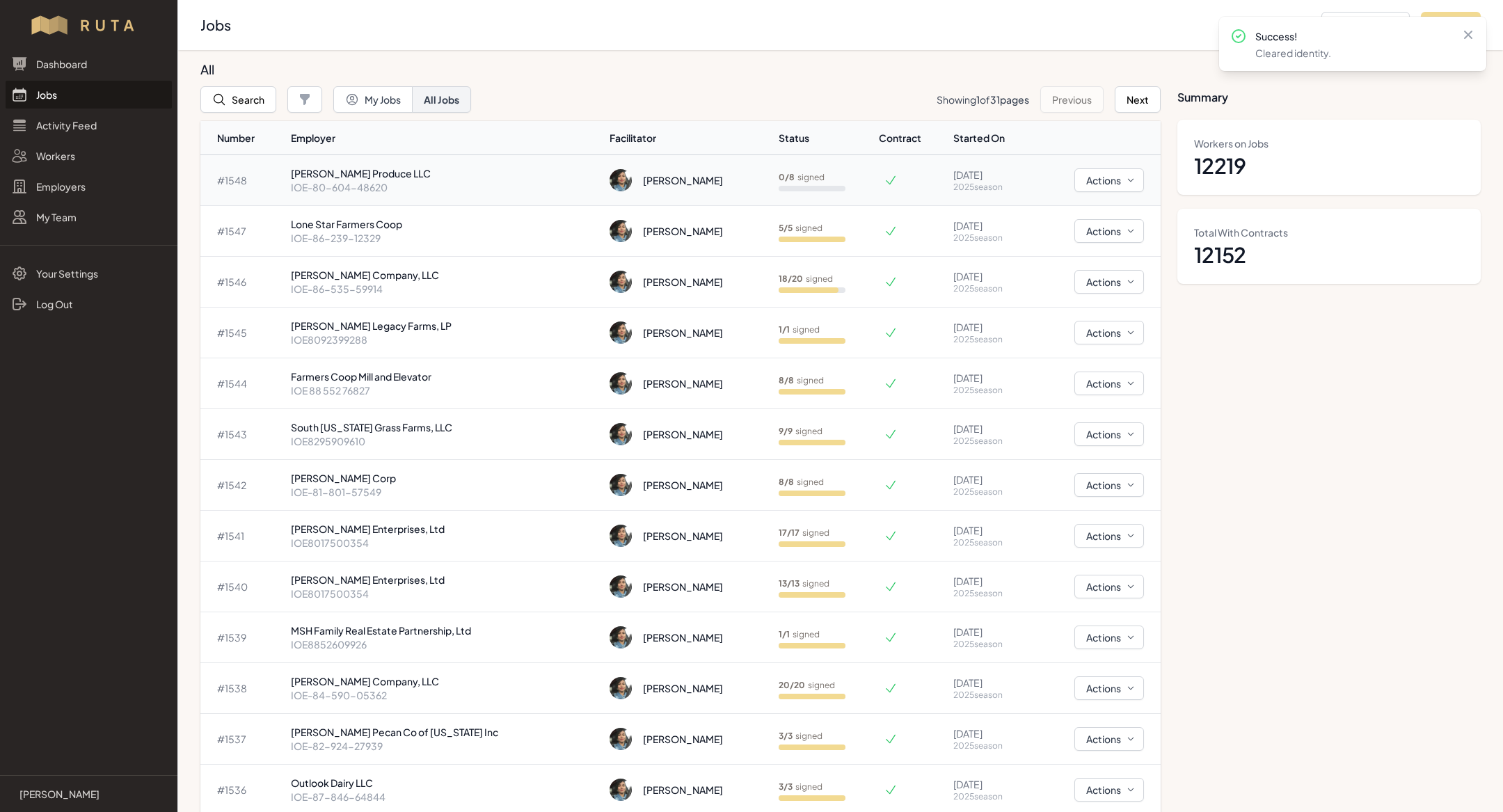
click at [370, 174] on p "[PERSON_NAME] Produce LLC" at bounding box center [445, 173] width 309 height 14
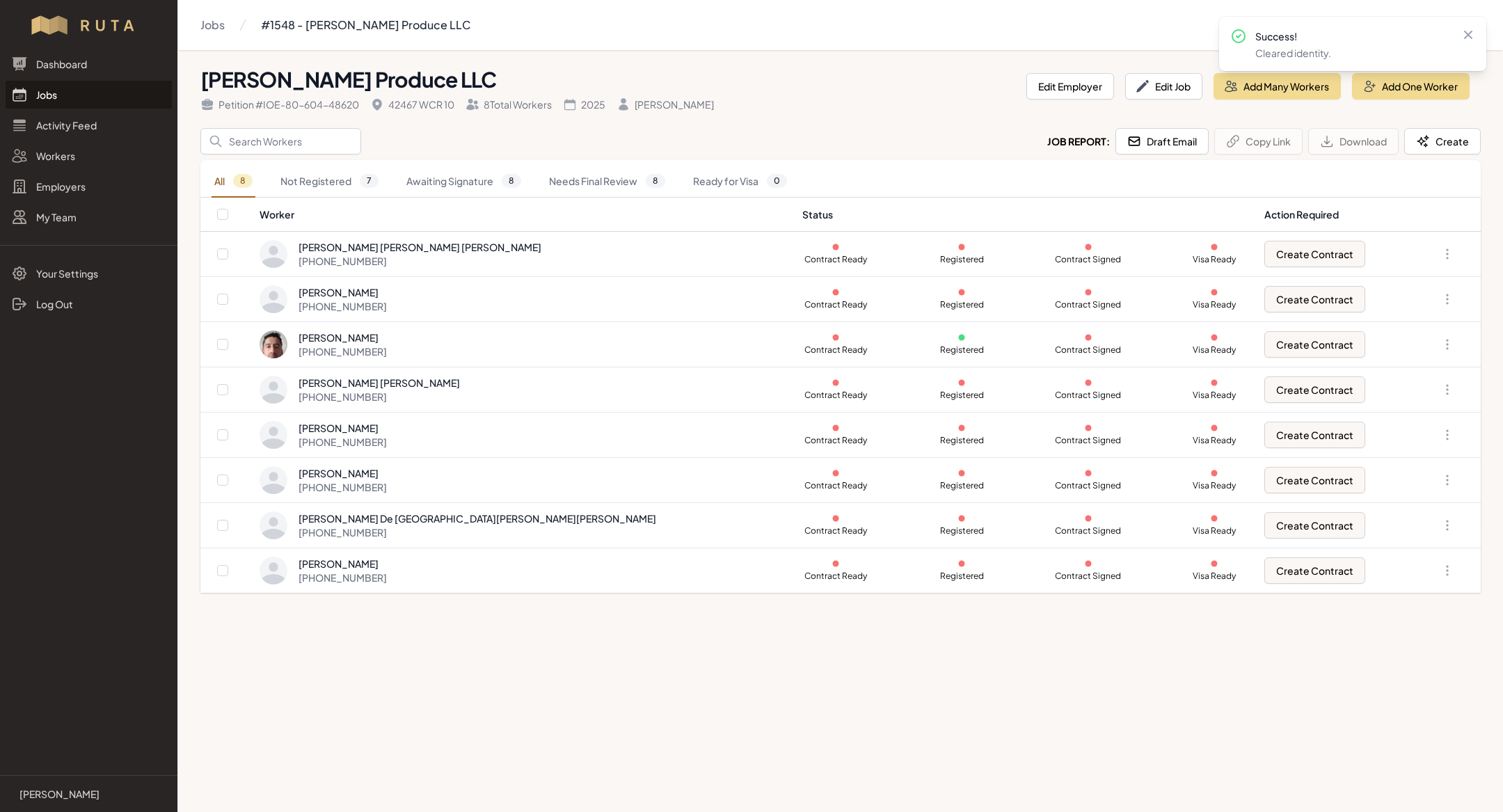
click at [65, 89] on link "Jobs" at bounding box center [89, 94] width 166 height 28
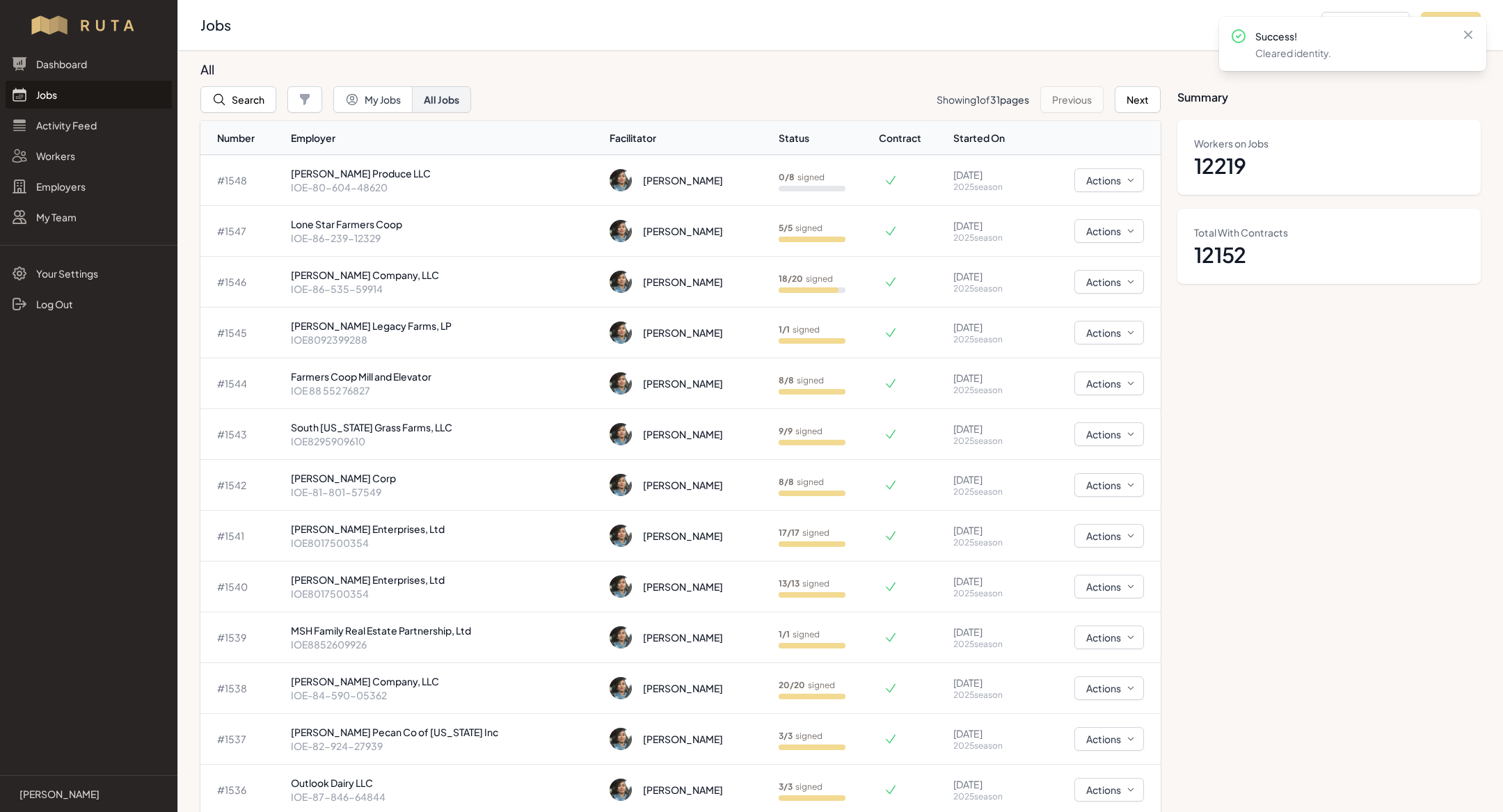
click at [81, 96] on link "Jobs" at bounding box center [89, 94] width 166 height 28
click at [354, 231] on p "IOE-86-239-12329" at bounding box center [445, 237] width 309 height 14
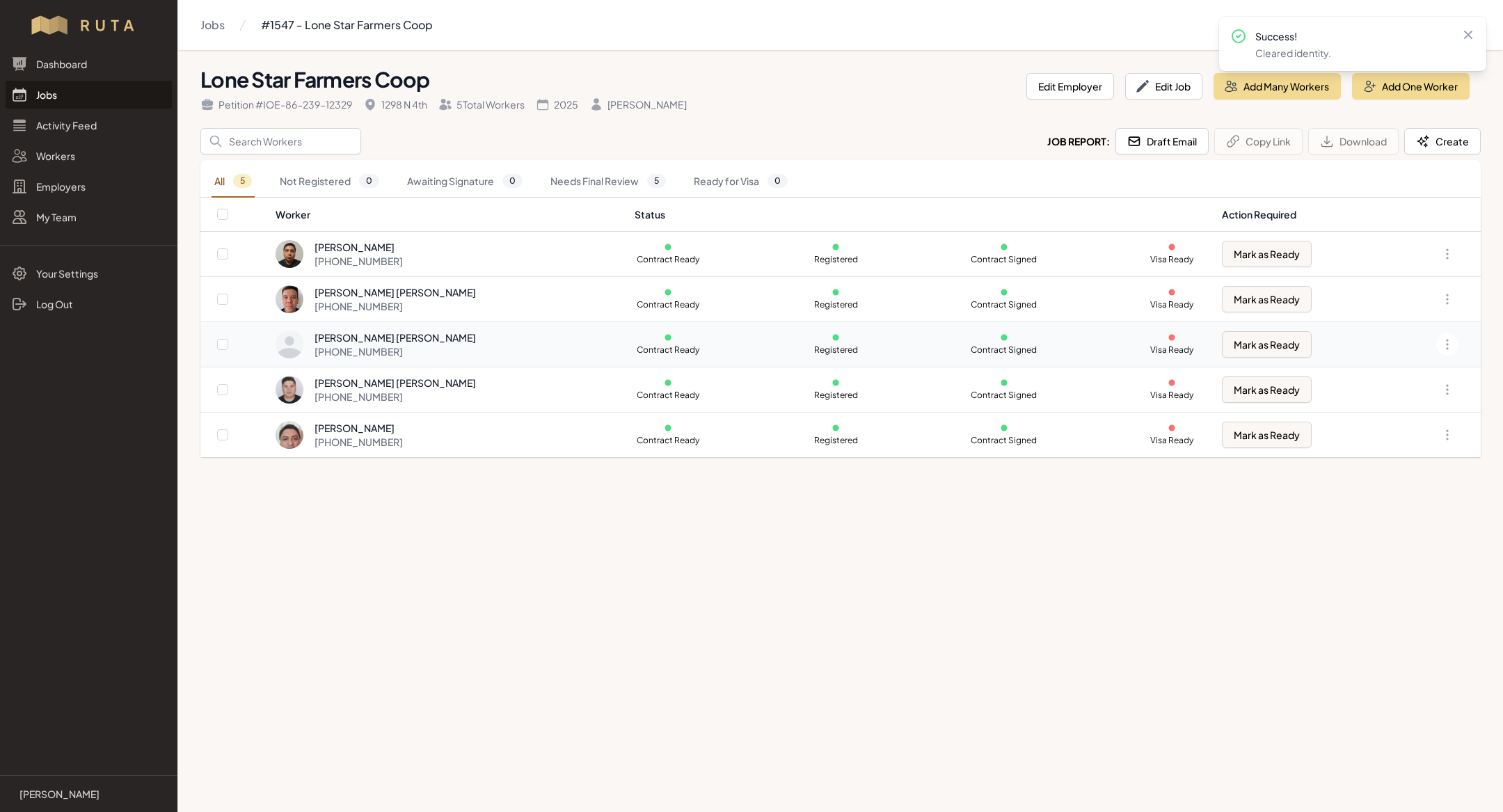
click at [512, 340] on div "[PERSON_NAME] [PERSON_NAME] [PHONE_NUMBER]" at bounding box center [446, 344] width 341 height 28
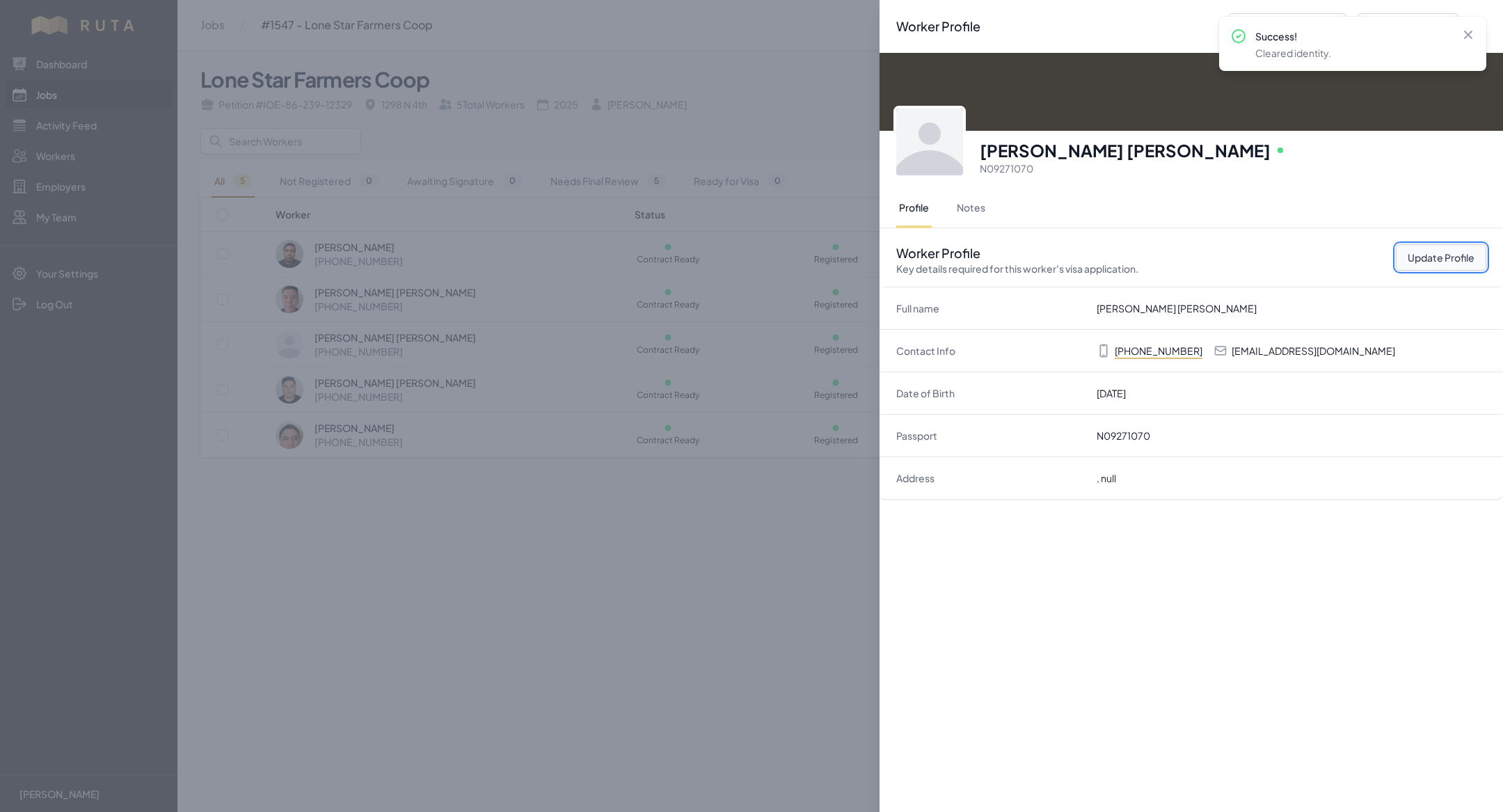
click at [1437, 259] on button "Update Profile" at bounding box center [1441, 257] width 91 height 26
select select "MX"
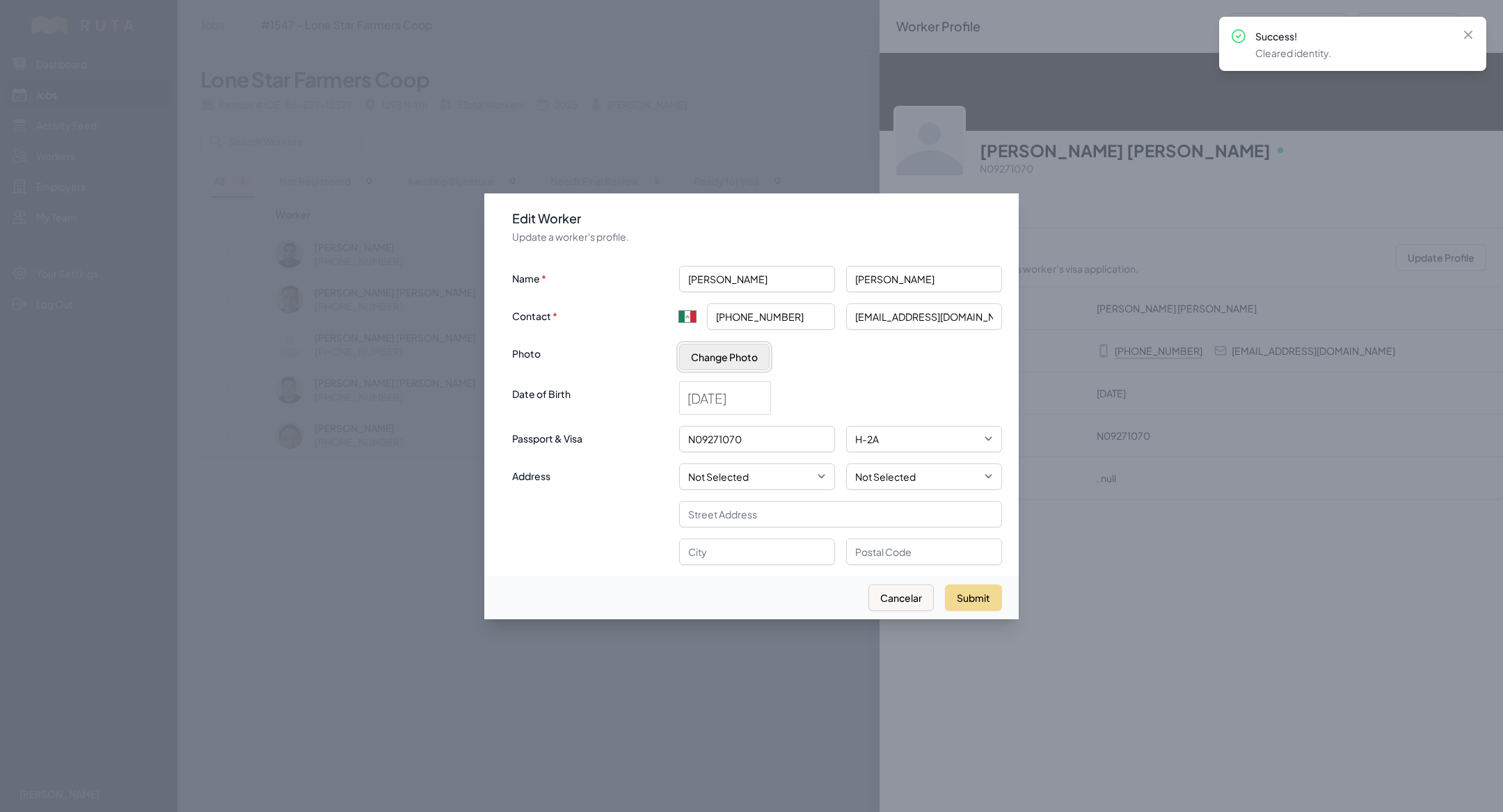
click at [747, 360] on button "Change Photo" at bounding box center [724, 356] width 91 height 26
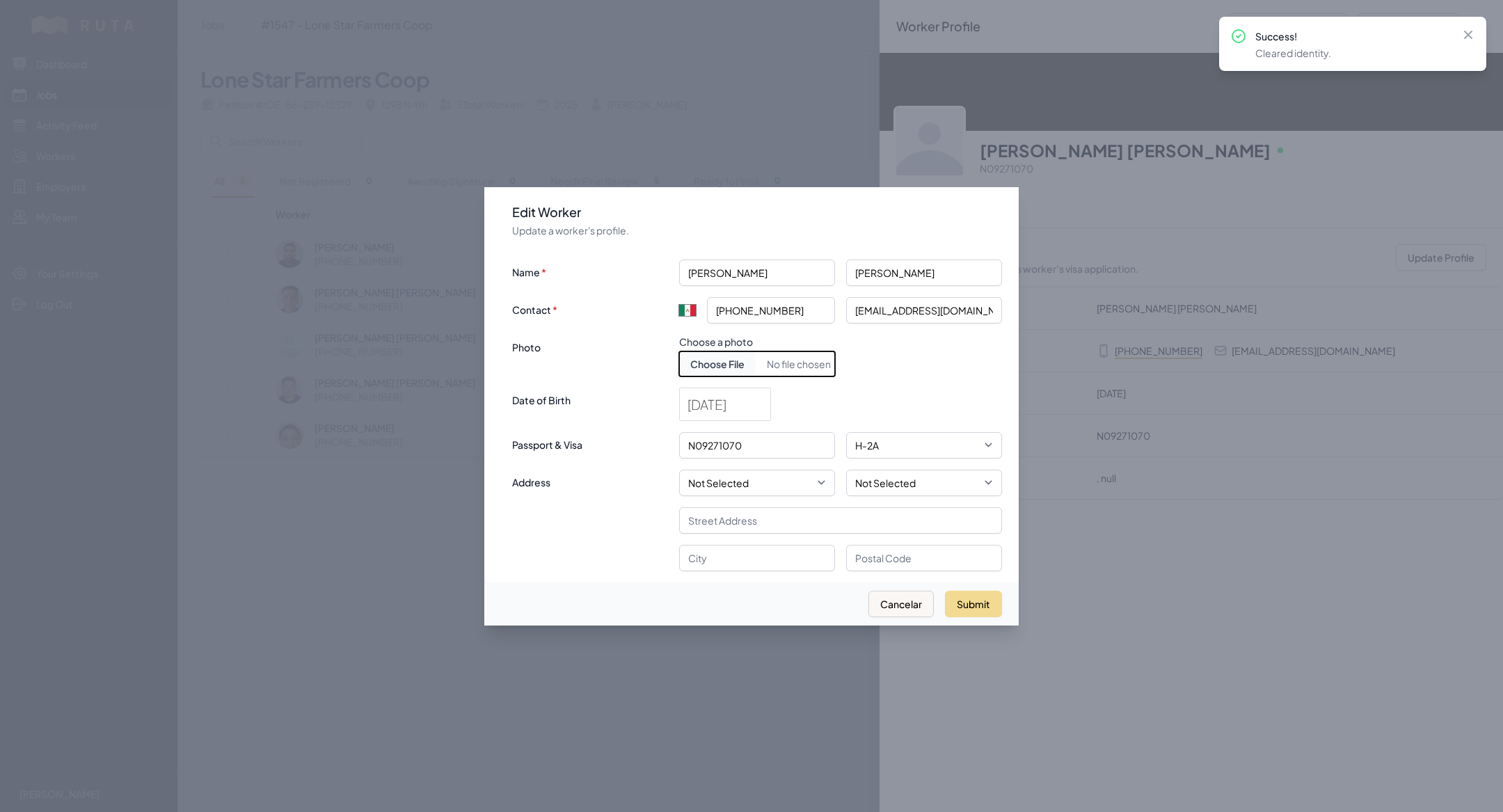
click at [747, 362] on input "Choose document photo" at bounding box center [757, 364] width 156 height 25
type input "C:\fakepath\[PERSON_NAME].jpeg"
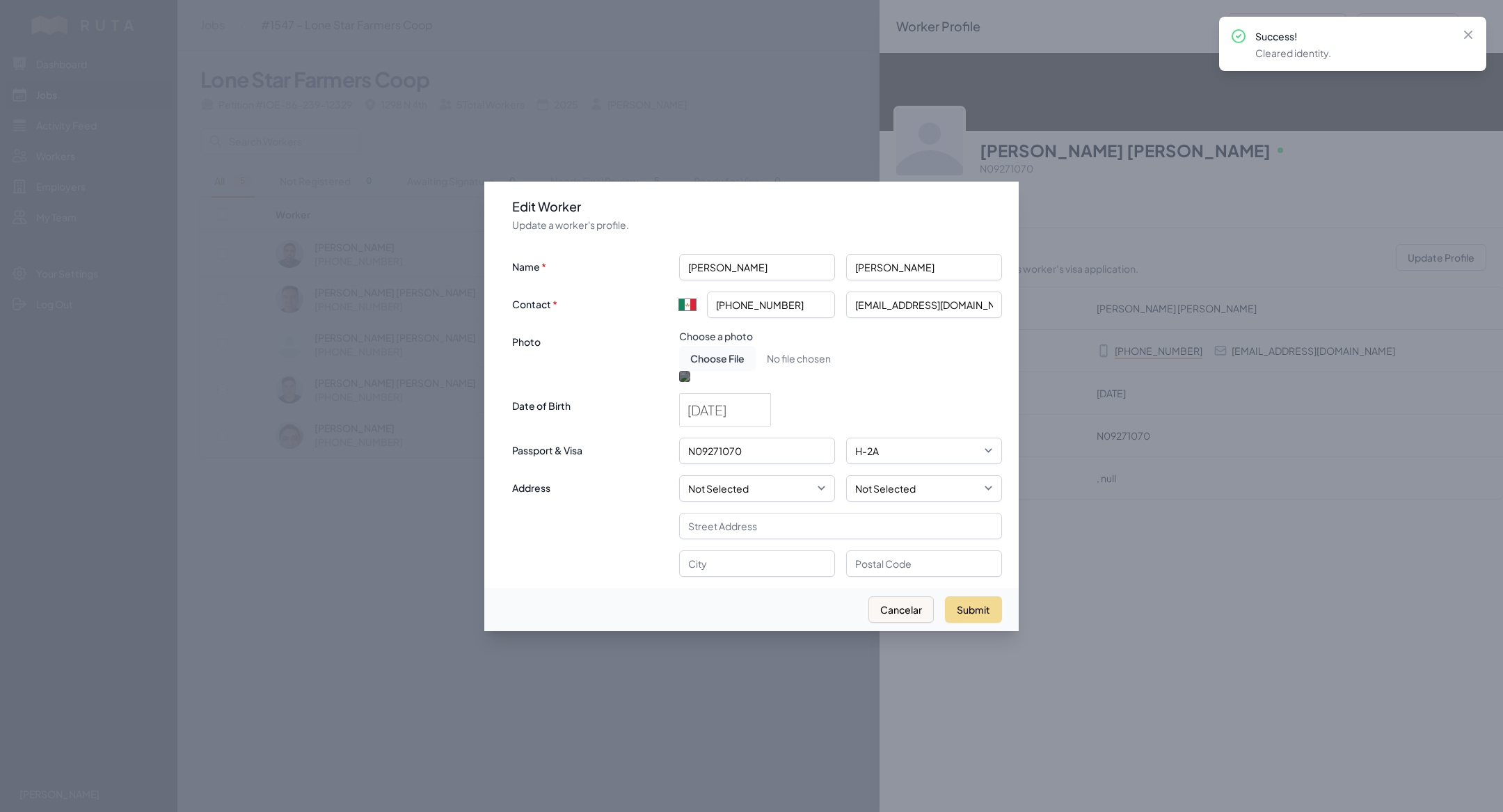
click at [789, 436] on div at bounding box center [757, 514] width 156 height 156
click at [972, 623] on button "Submit" at bounding box center [974, 609] width 57 height 26
type input "+52"
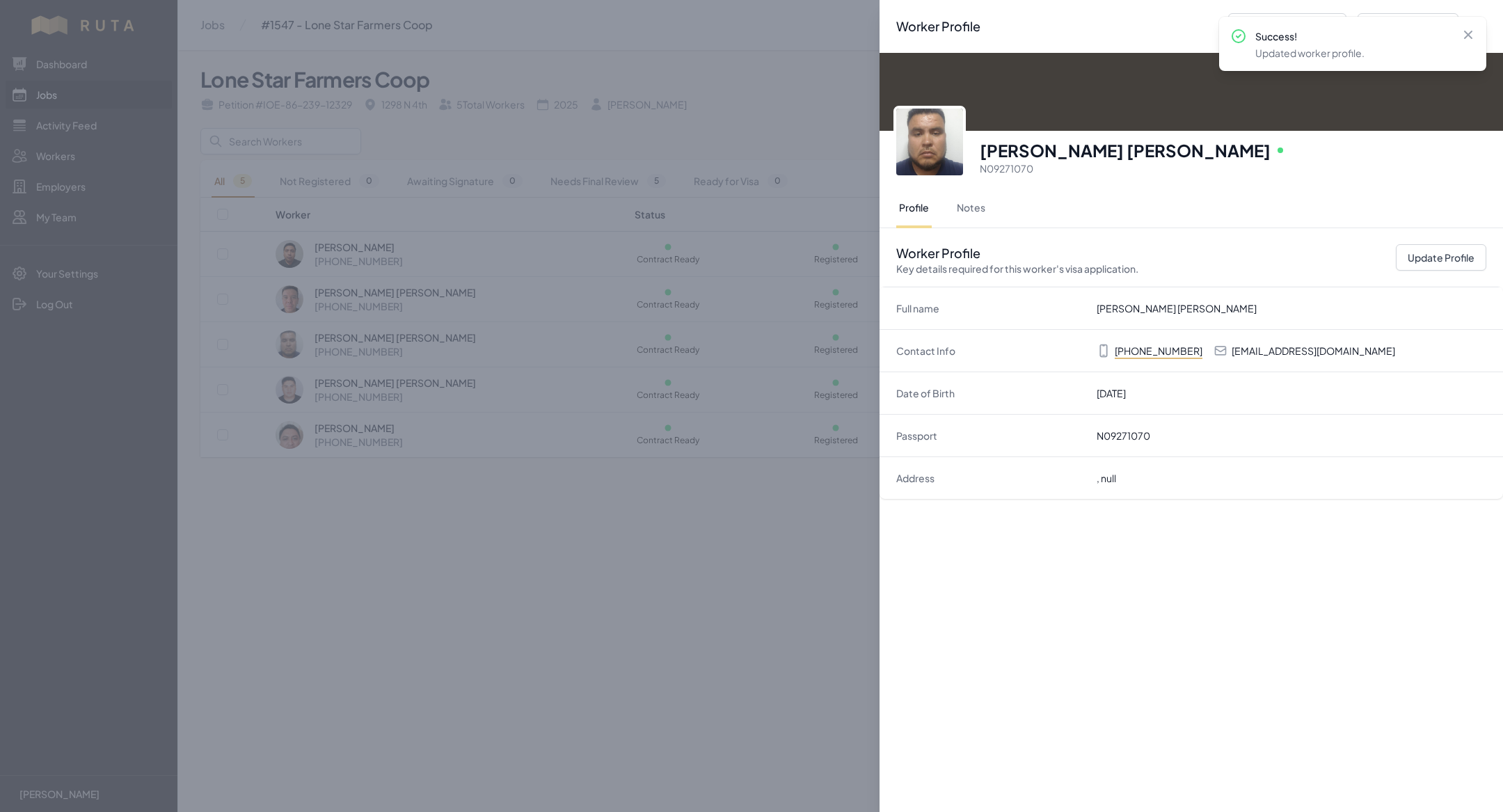
click at [386, 551] on div "Worker Profile Previous Worker Next Worker Close panel [PERSON_NAME] [PERSON_NA…" at bounding box center [752, 406] width 1503 height 812
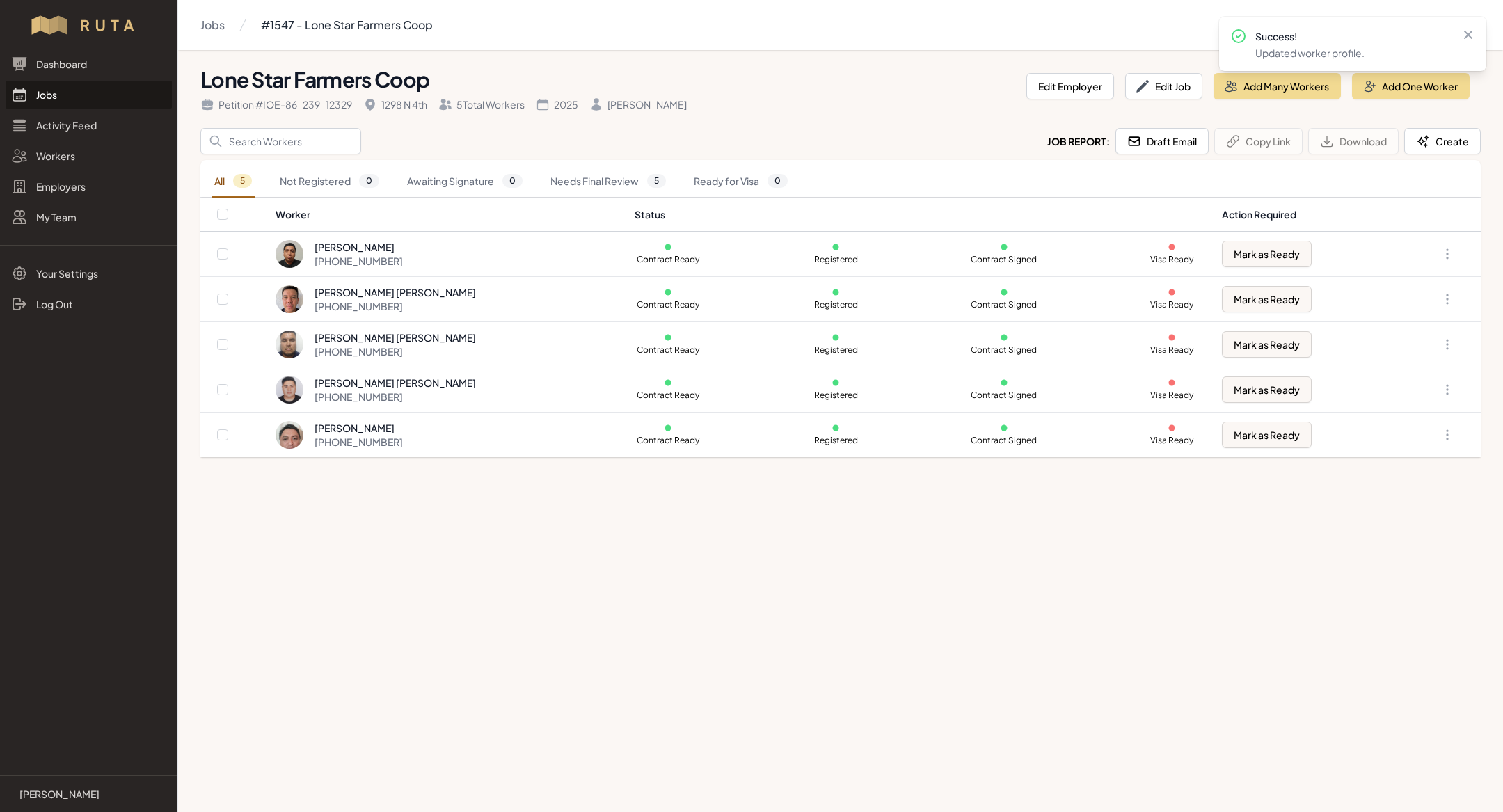
click at [61, 98] on link "Jobs" at bounding box center [89, 94] width 166 height 28
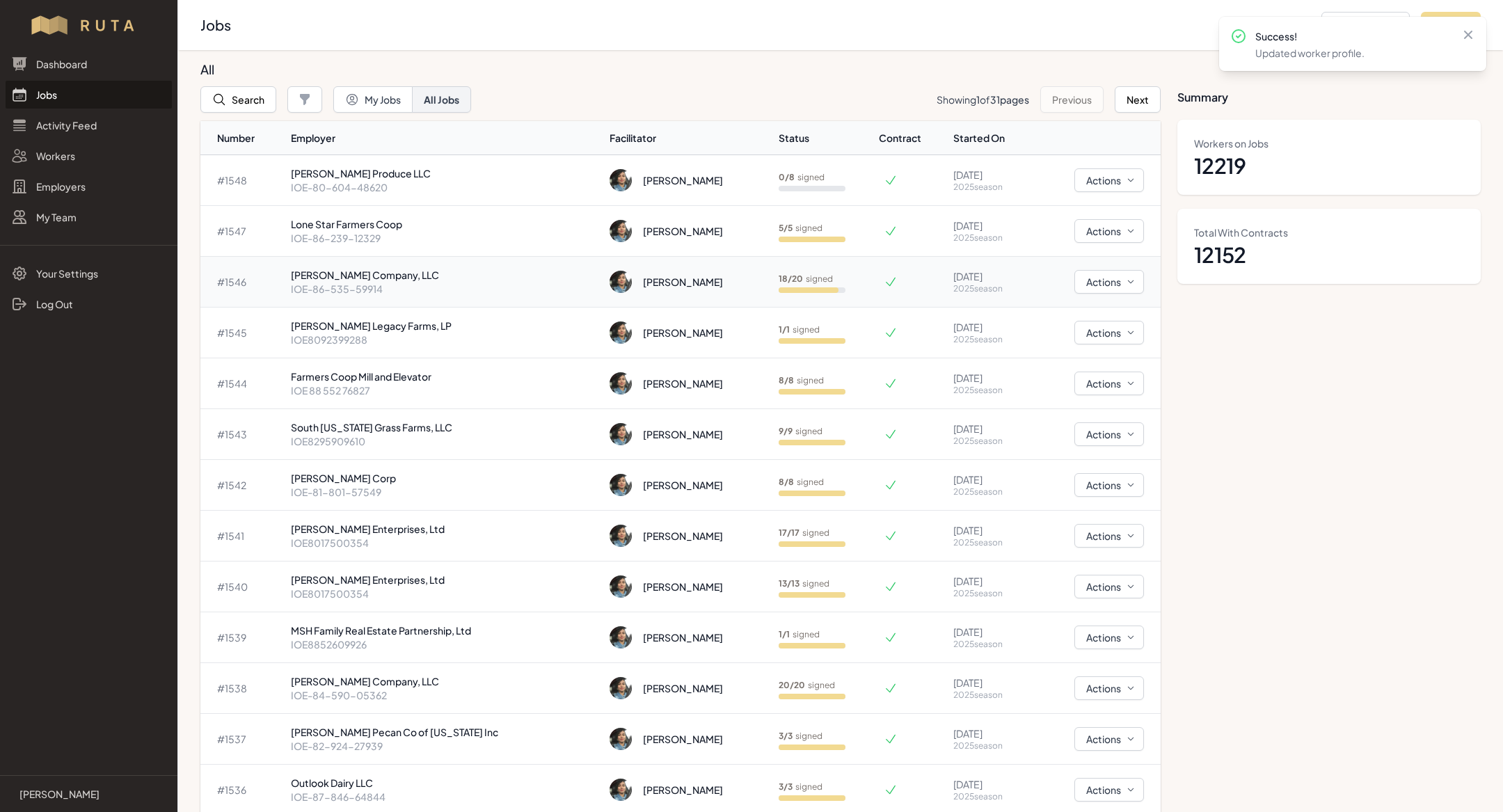
click at [389, 289] on p "IOE-86-535-59914" at bounding box center [445, 289] width 309 height 14
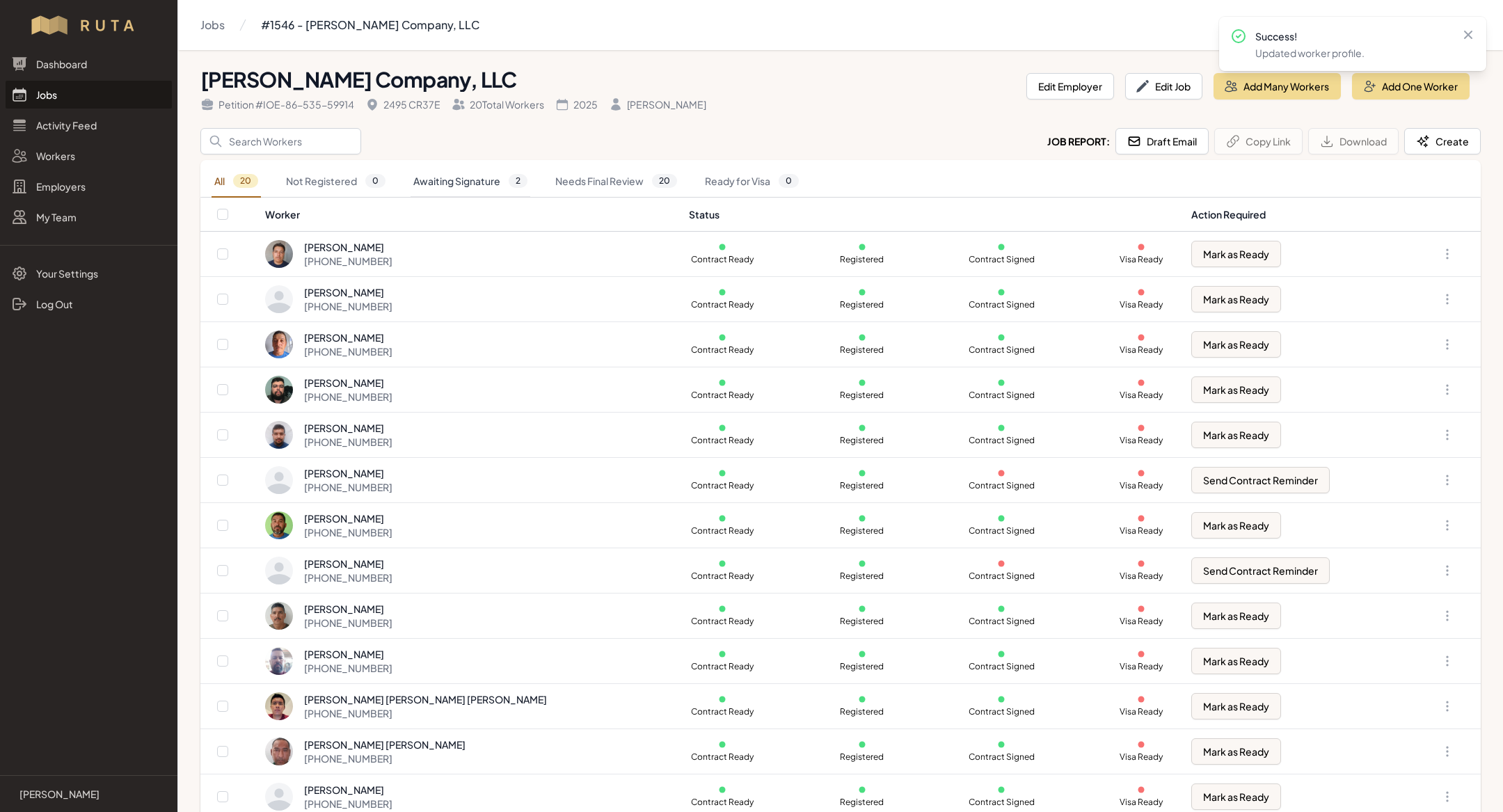
click at [491, 177] on link "Awaiting Signature 2" at bounding box center [471, 181] width 120 height 32
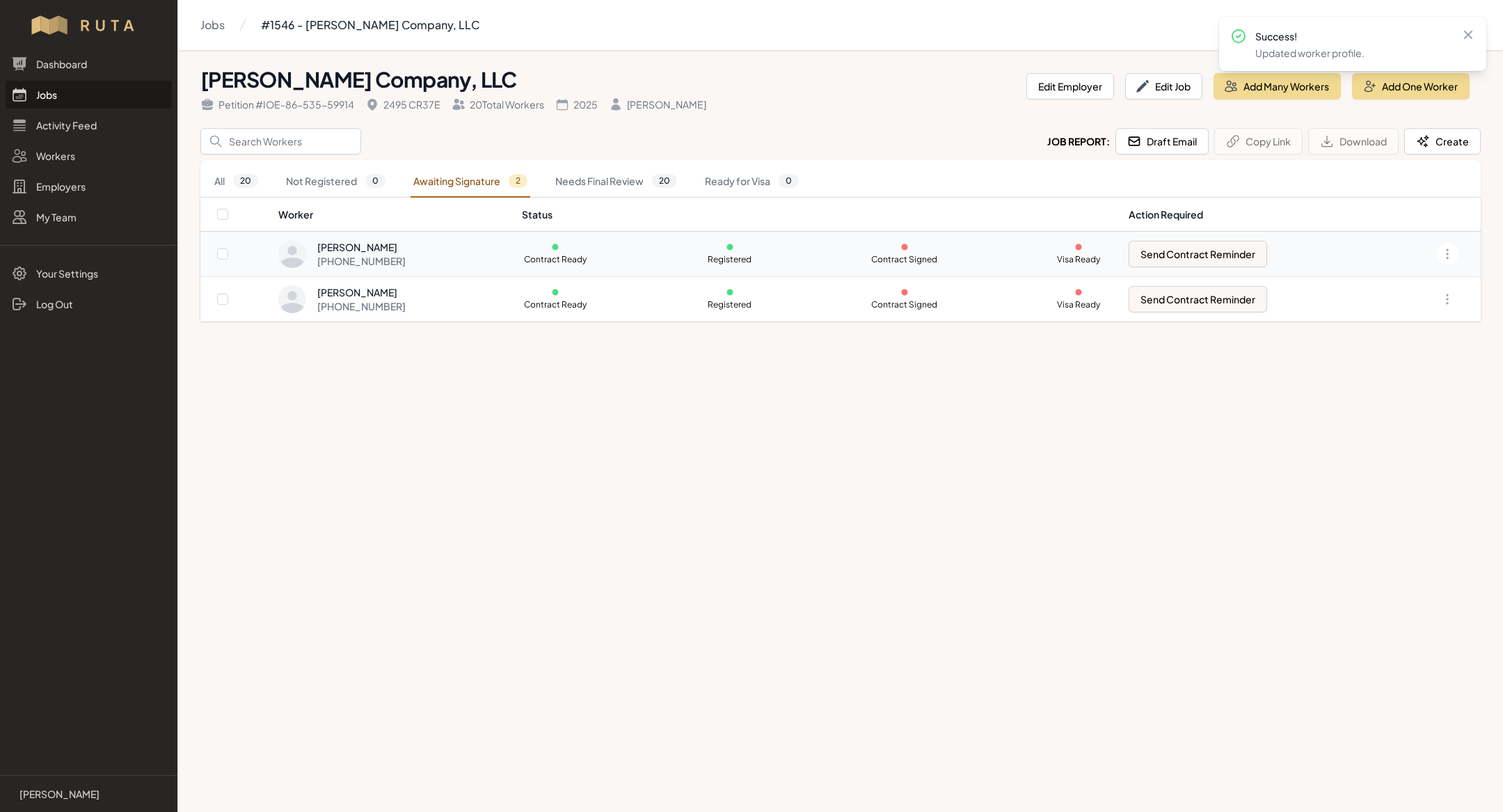
click at [374, 248] on div "[PERSON_NAME]" at bounding box center [361, 246] width 89 height 14
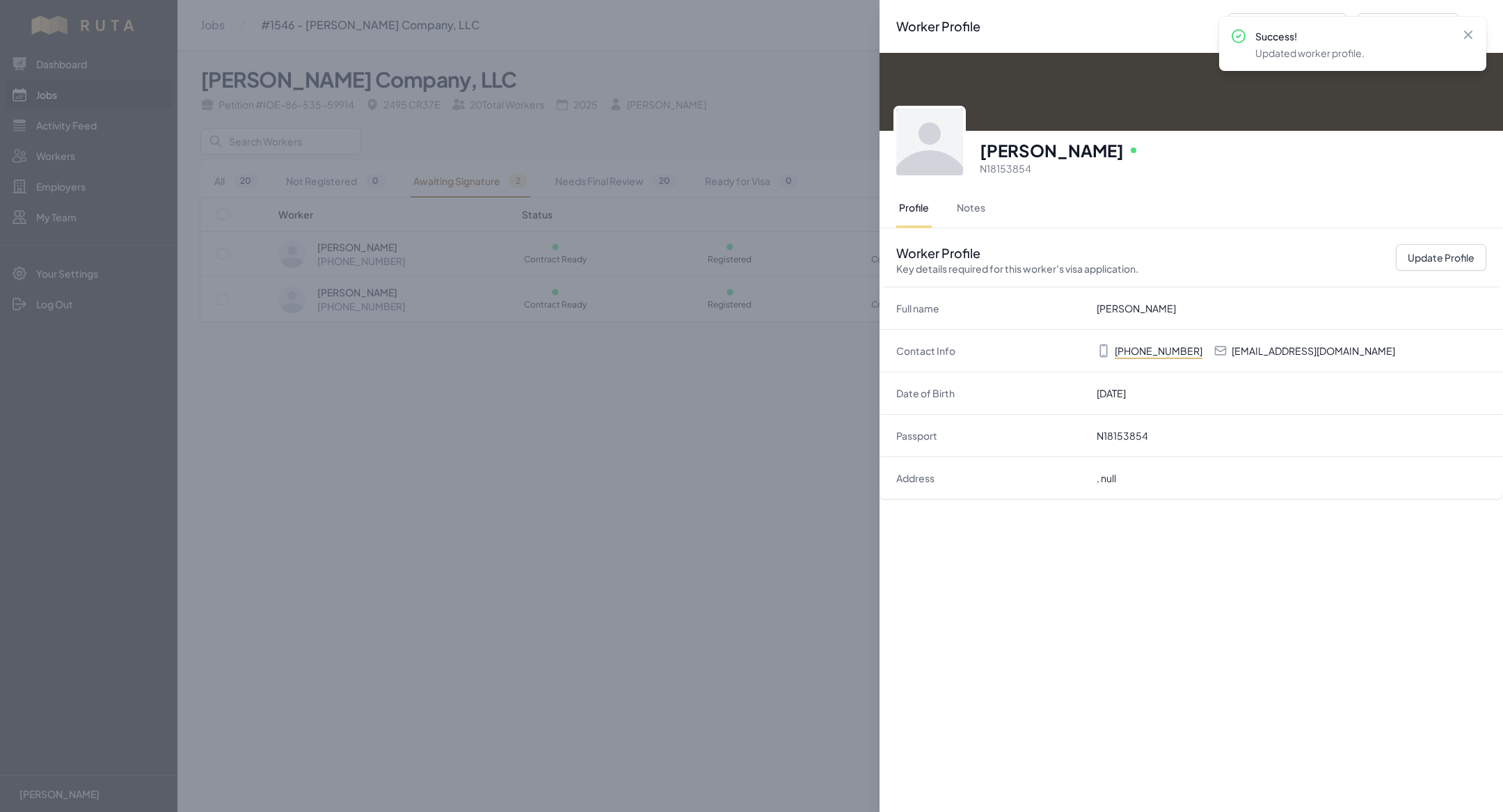
drag, startPoint x: 983, startPoint y: 159, endPoint x: 1147, endPoint y: 145, distance: 164.6
click at [1124, 145] on h3 "[PERSON_NAME]" at bounding box center [1052, 150] width 144 height 22
copy h3 "[PERSON_NAME]"
click at [439, 570] on div "Worker Profile Previous Worker Next Worker Close panel [PERSON_NAME] Online N18…" at bounding box center [752, 406] width 1503 height 812
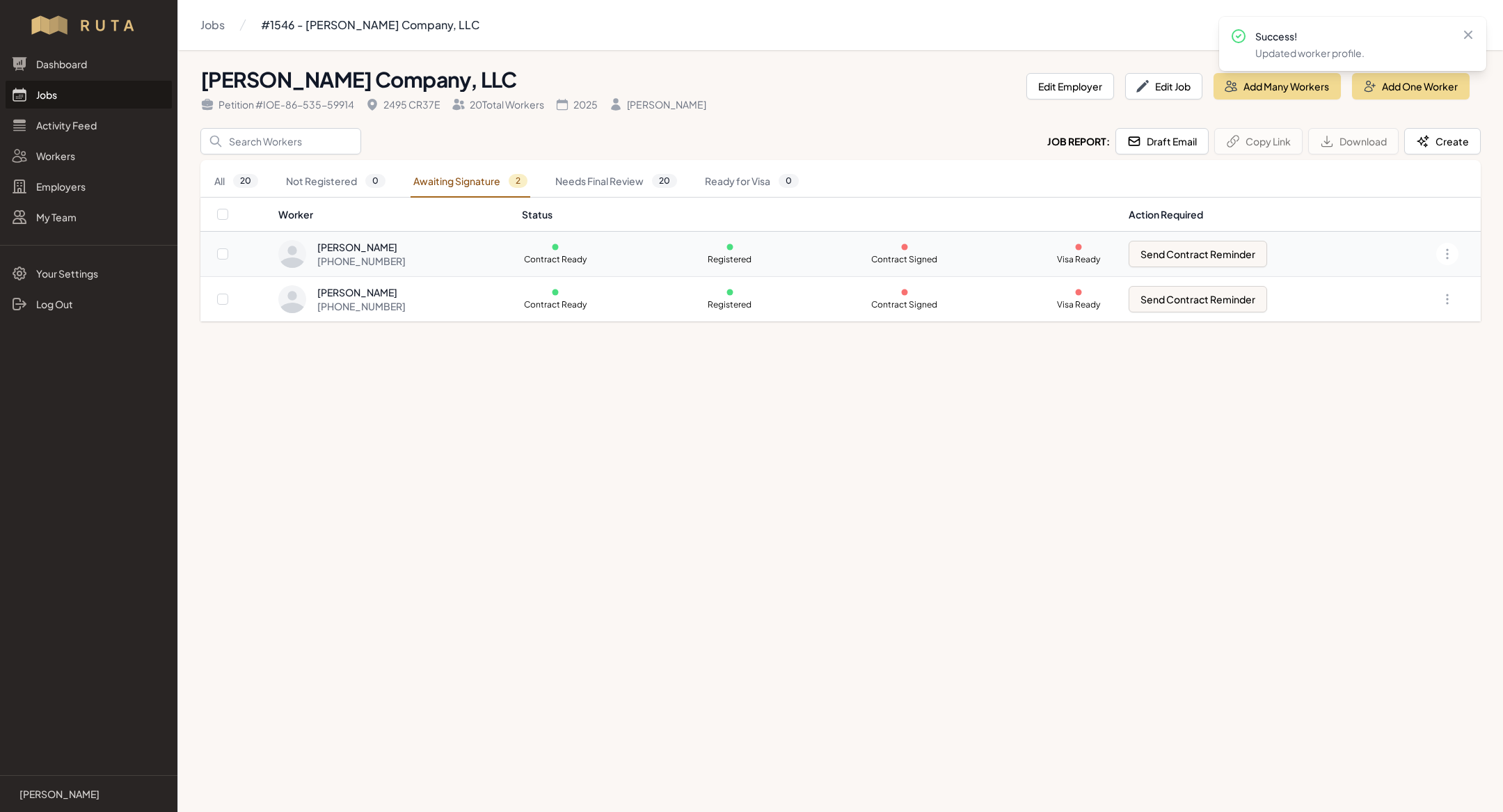
click at [847, 264] on td "Contract Ready Registered Contract Signed Visa Ready" at bounding box center [817, 254] width 606 height 44
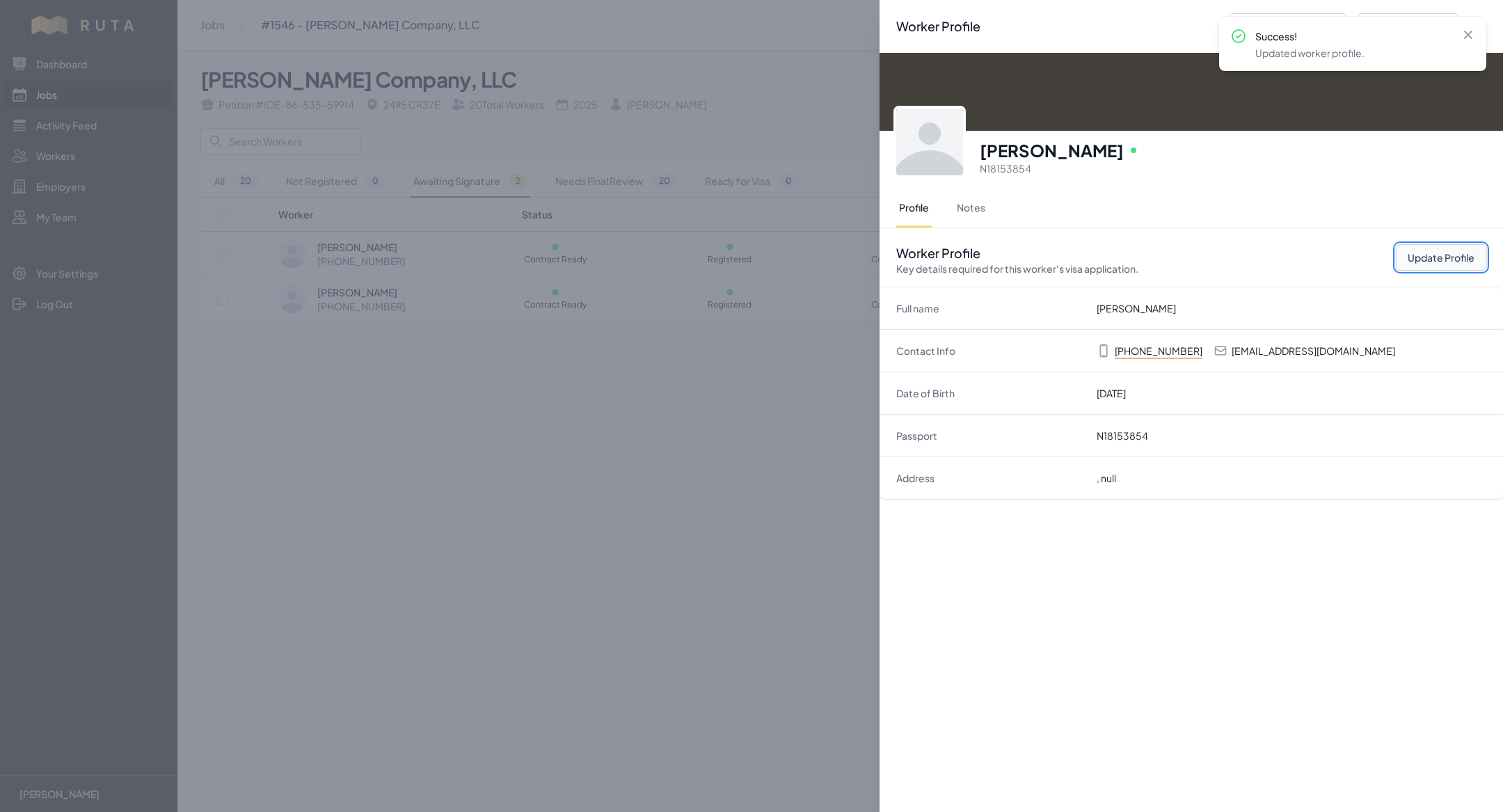
click at [1464, 254] on button "Update Profile" at bounding box center [1441, 257] width 91 height 26
select select "US"
select select "H-2B"
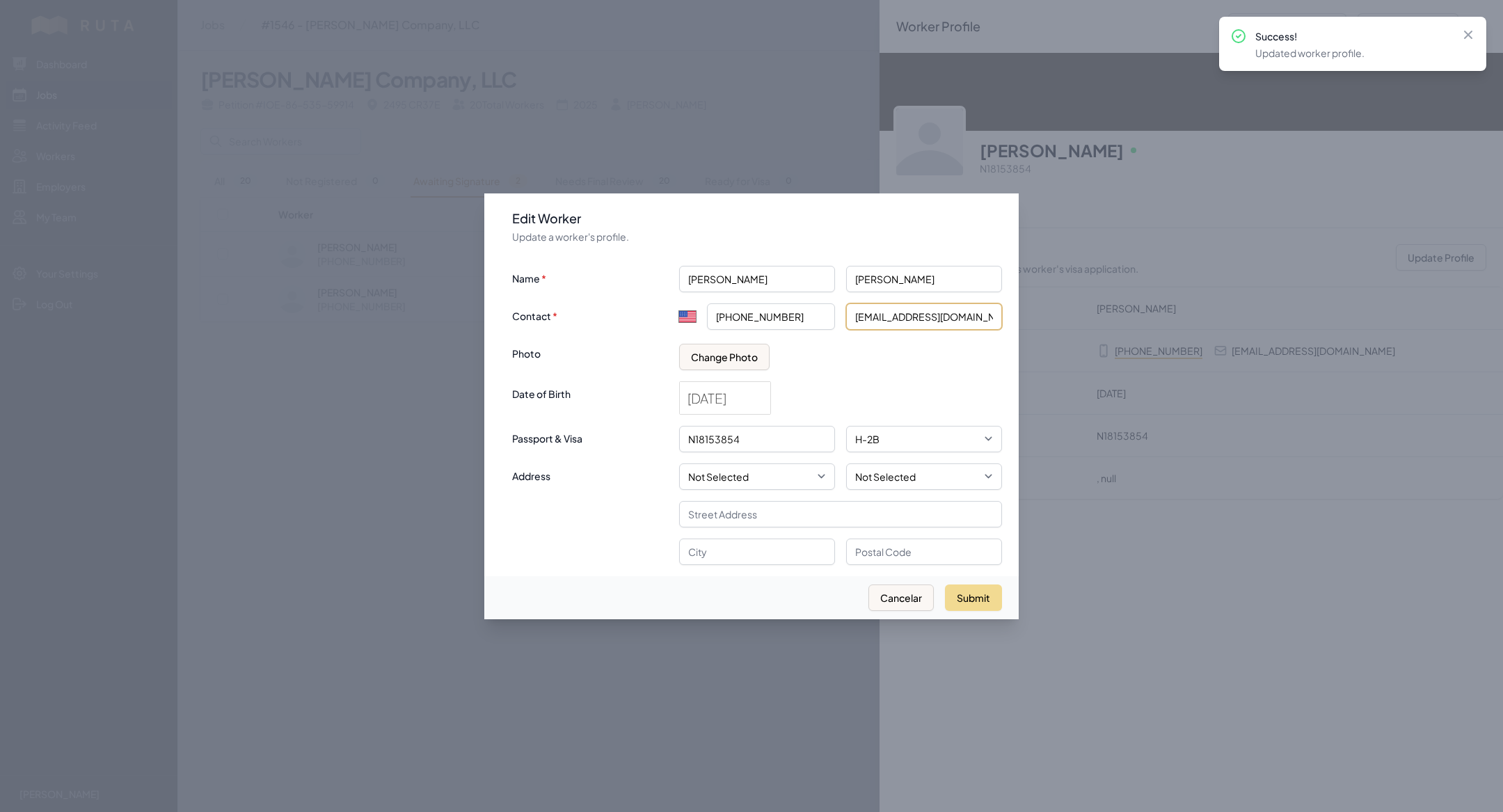
click at [917, 311] on input "[EMAIL_ADDRESS][DOMAIN_NAME]" at bounding box center [924, 316] width 156 height 26
type input "[EMAIL_ADDRESS][DOMAIN_NAME]"
click at [962, 602] on button "Submit" at bounding box center [974, 597] width 57 height 26
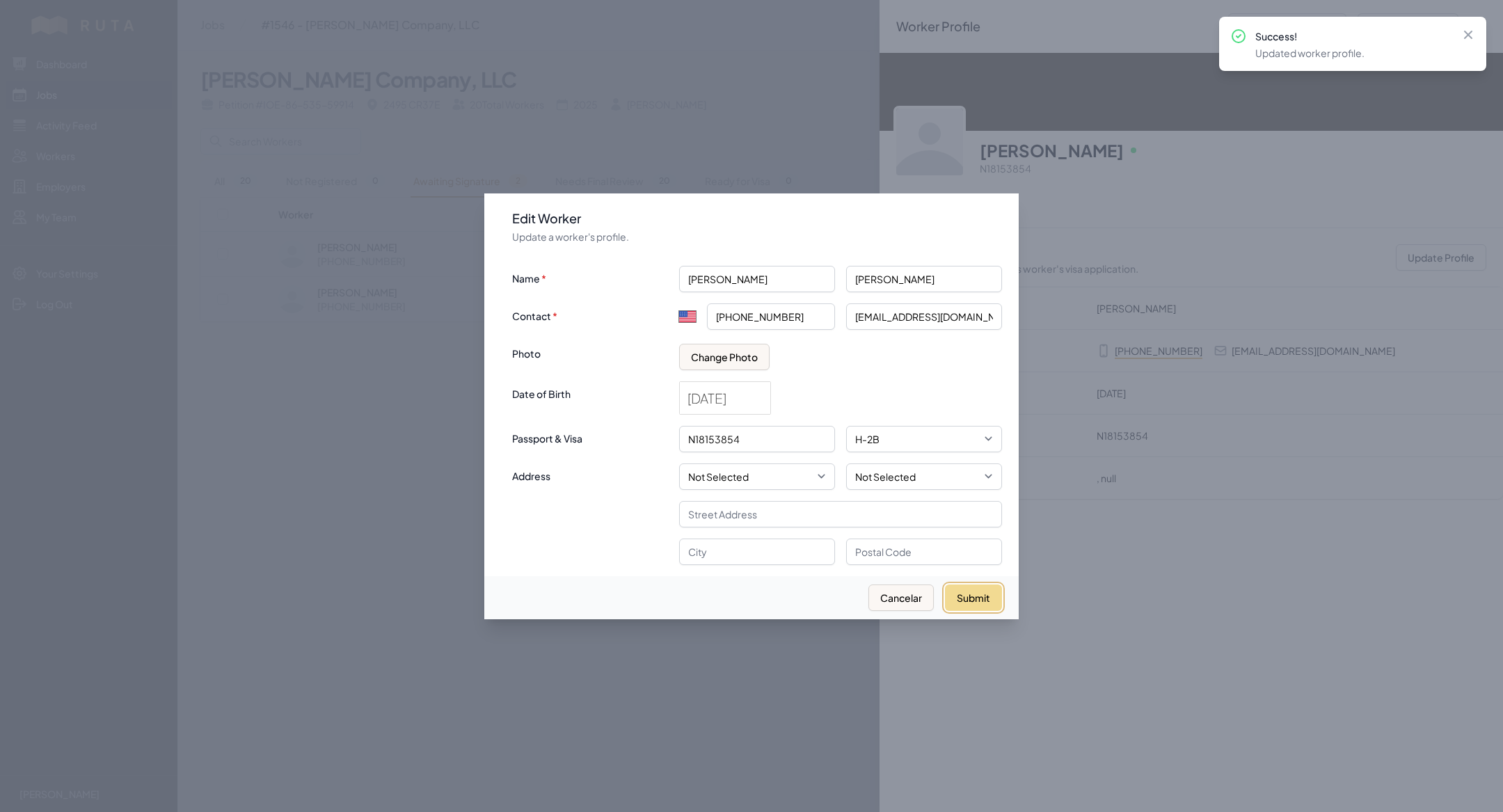
select select "MX"
type input "+52"
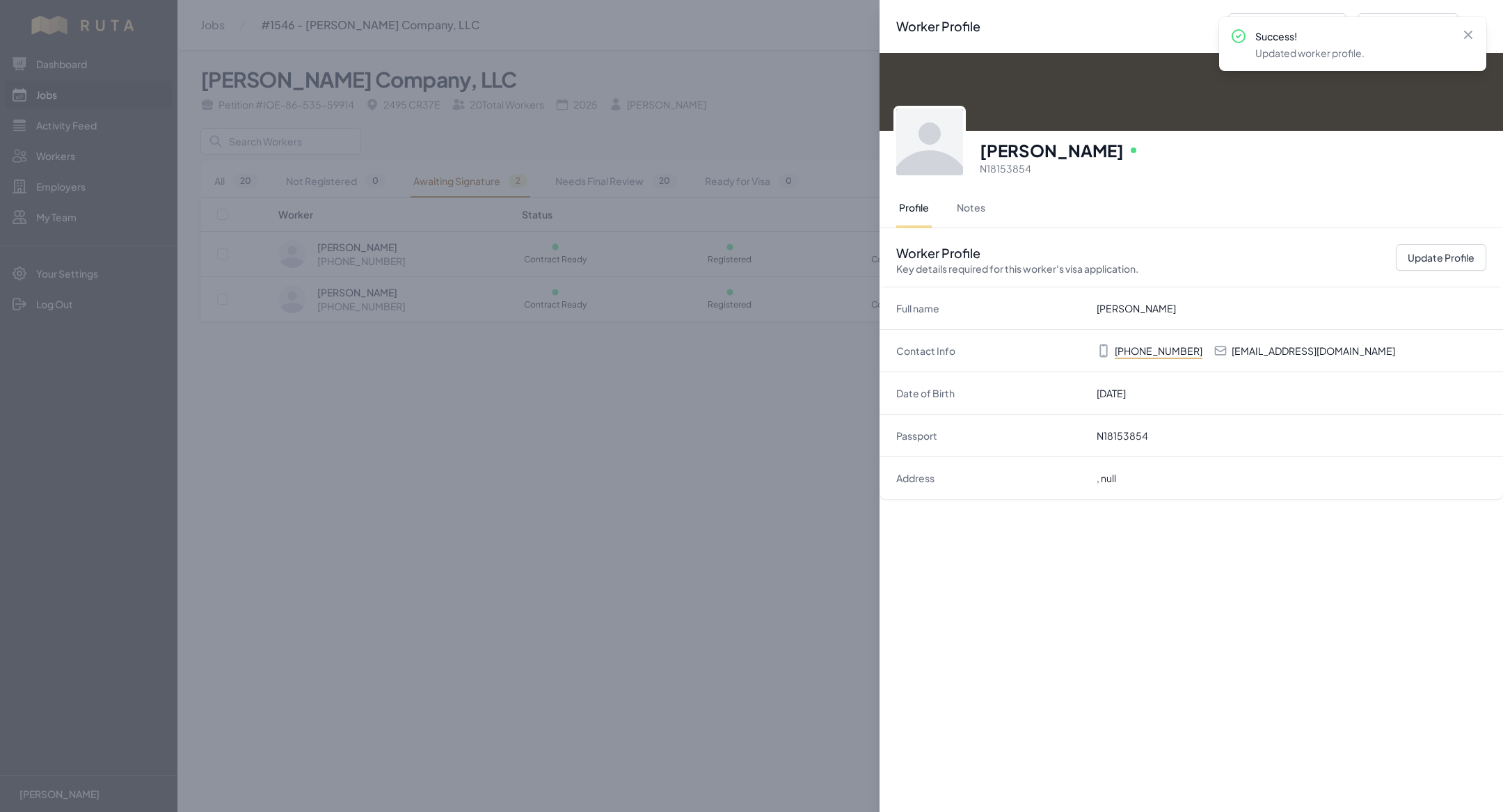
click at [436, 538] on div "Worker Profile Previous Worker Next Worker Close panel [PERSON_NAME] Online N18…" at bounding box center [752, 406] width 1503 height 812
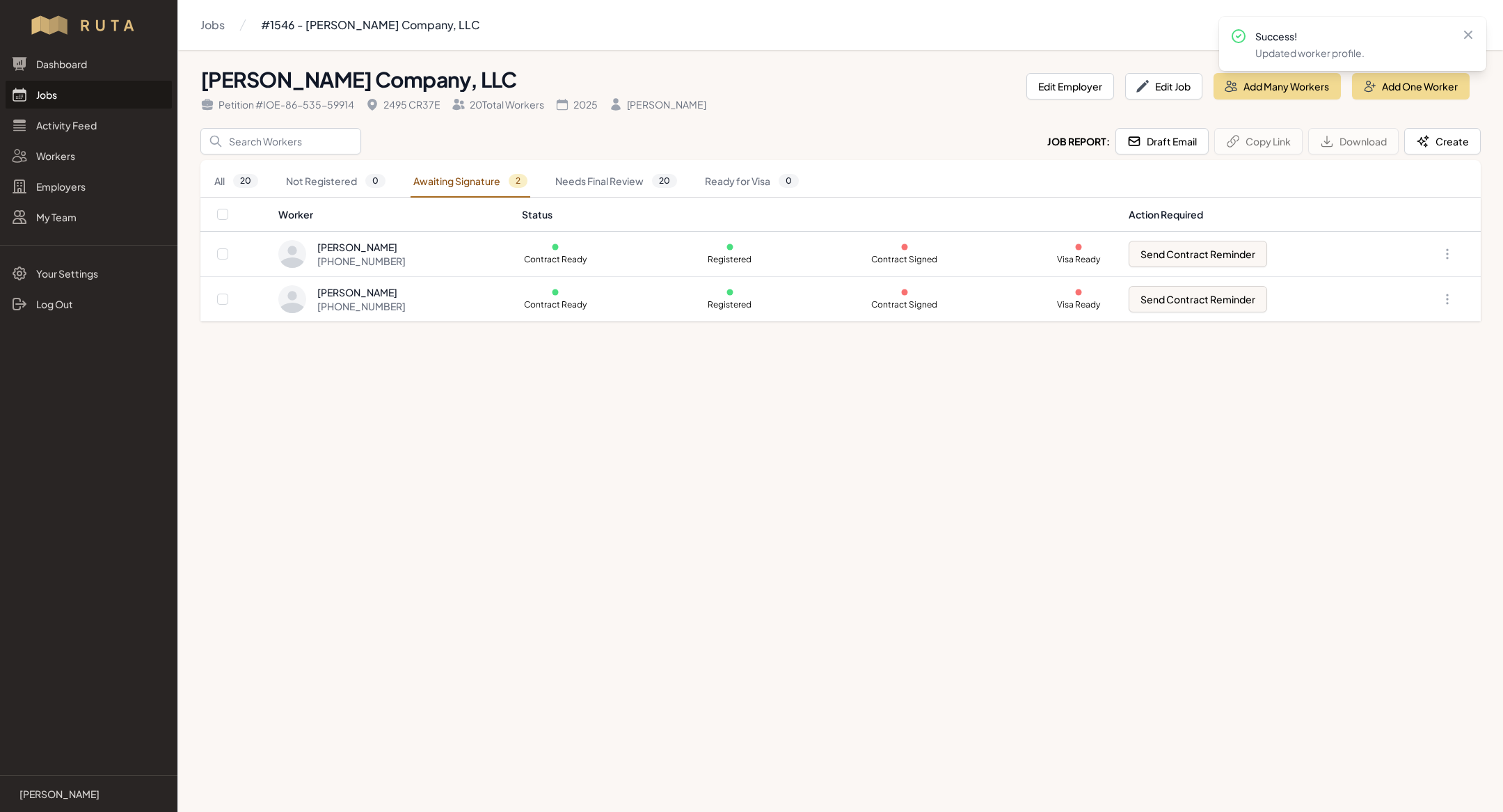
click at [430, 228] on th "Worker" at bounding box center [396, 215] width 236 height 34
click at [424, 250] on div "[PERSON_NAME] [PHONE_NUMBER]" at bounding box center [392, 254] width 227 height 28
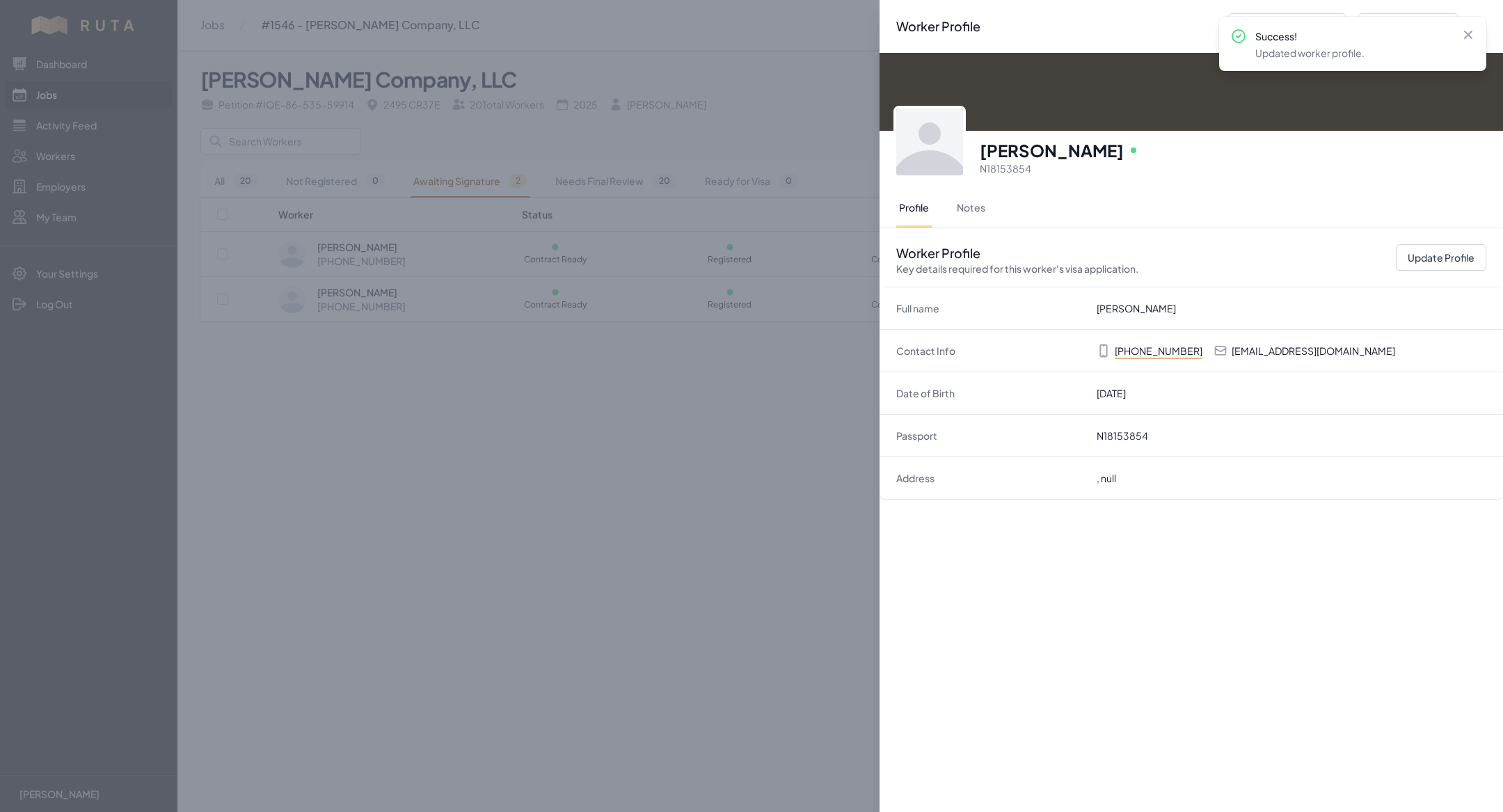
click at [1299, 346] on p "[EMAIL_ADDRESS][DOMAIN_NAME]" at bounding box center [1313, 350] width 164 height 14
copy p "[EMAIL_ADDRESS][DOMAIN_NAME]"
